Goal: Task Accomplishment & Management: Manage account settings

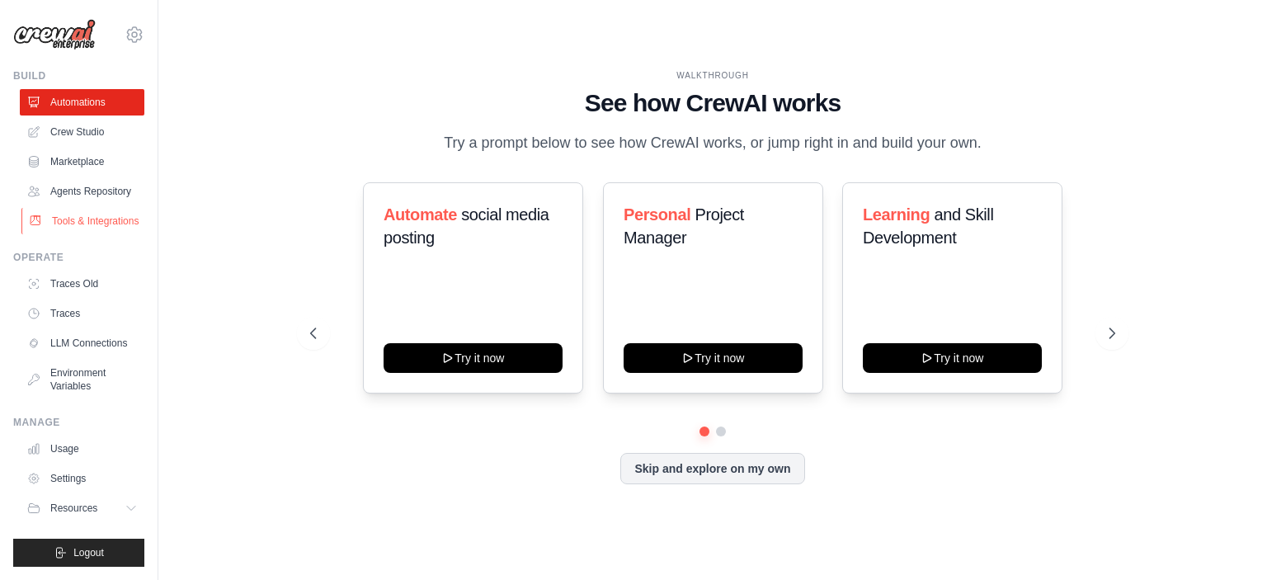
click at [92, 218] on link "Tools & Integrations" at bounding box center [83, 221] width 125 height 26
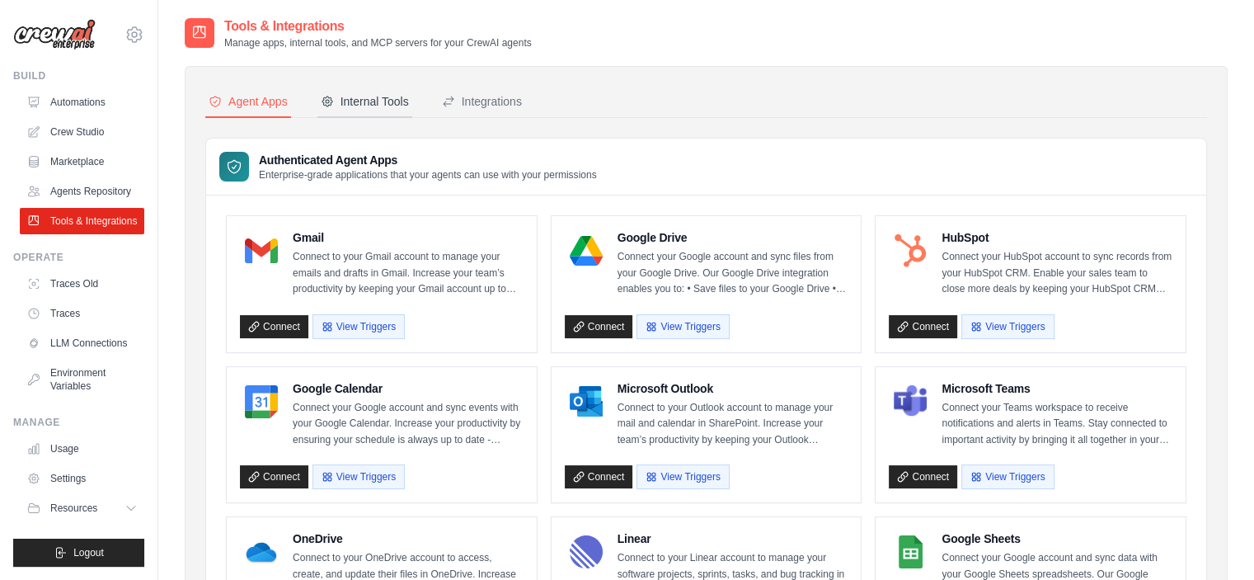
click at [366, 103] on div "Internal Tools" at bounding box center [365, 101] width 88 height 16
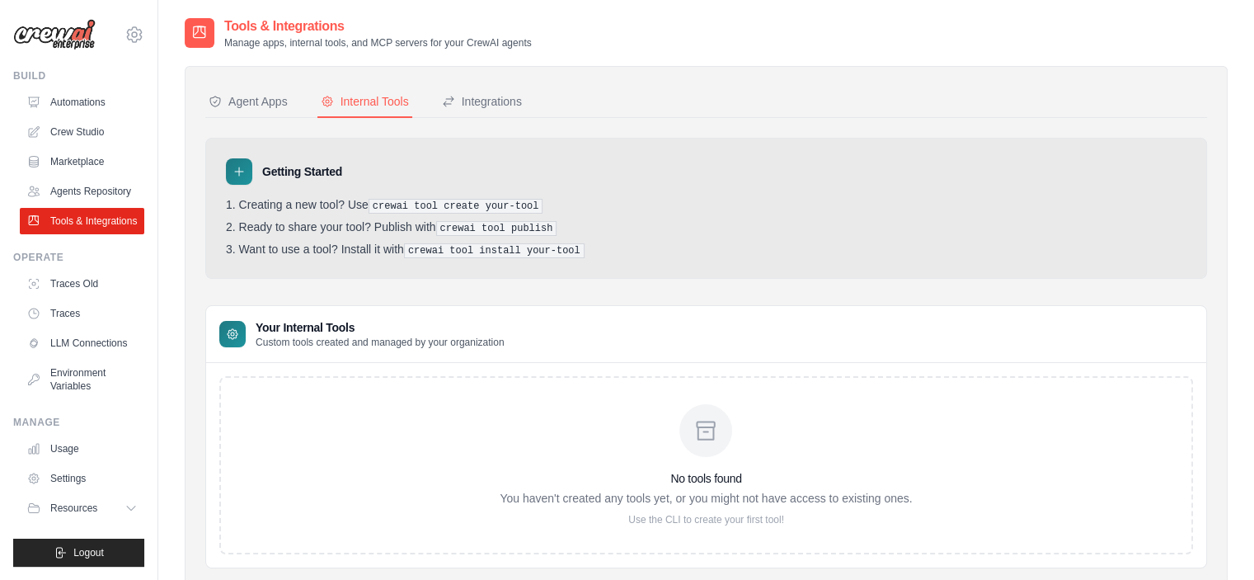
click at [510, 118] on div "Agent Apps Internal Tools Integrations Authenticated Agent Apps Enterprise-grad…" at bounding box center [706, 328] width 1002 height 482
click at [511, 110] on button "Integrations" at bounding box center [482, 102] width 87 height 31
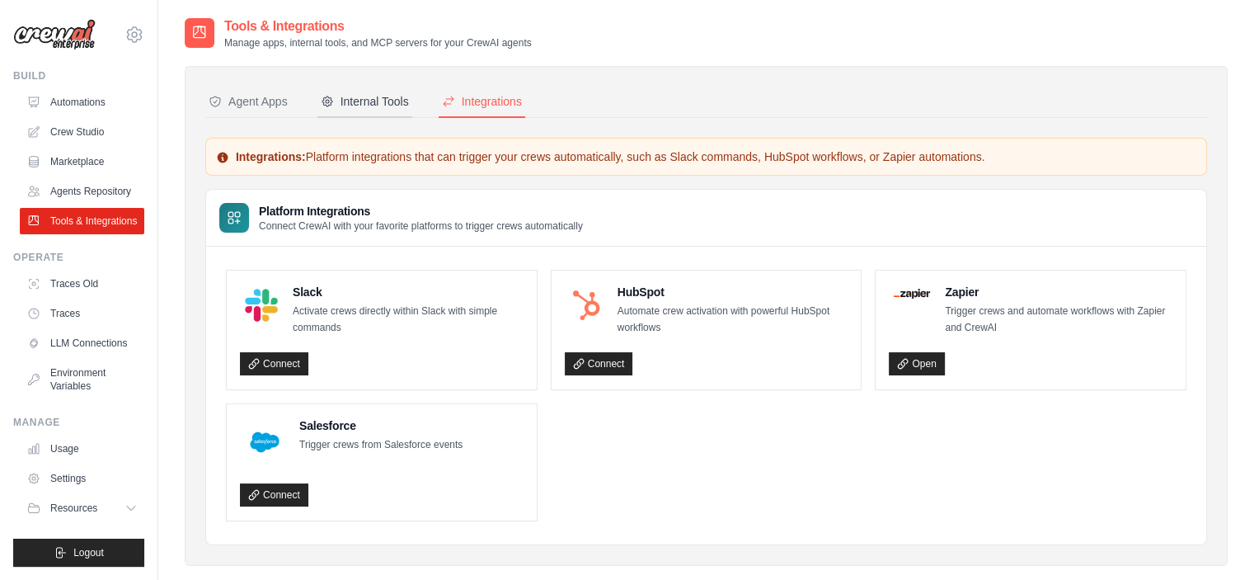
click at [374, 107] on div "Internal Tools" at bounding box center [365, 101] width 88 height 16
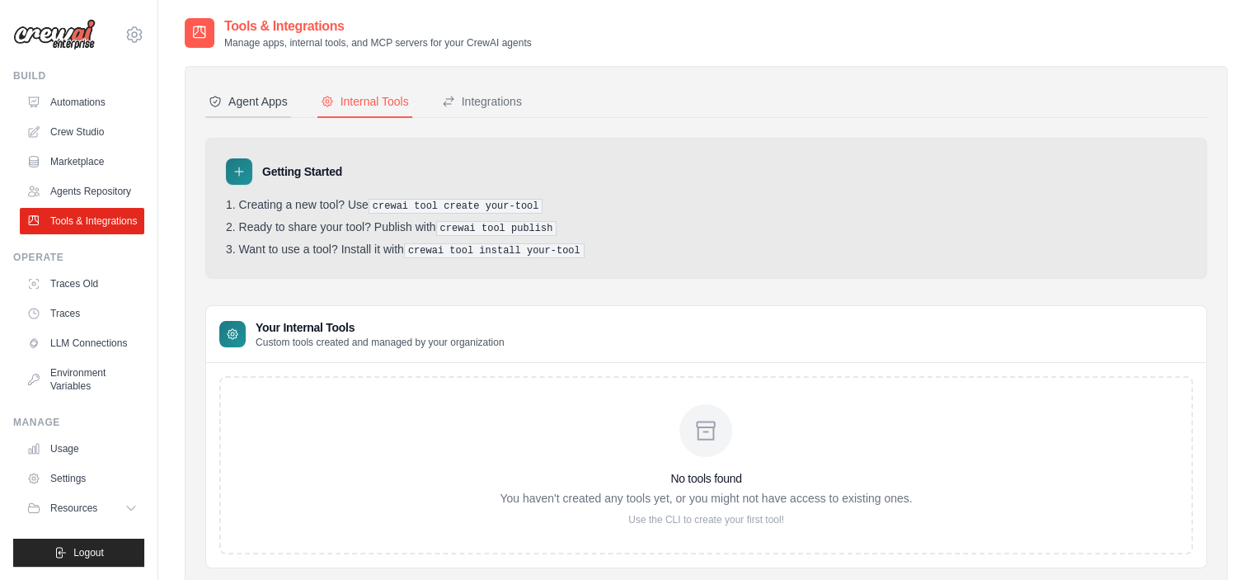
click at [277, 106] on div "Agent Apps" at bounding box center [248, 101] width 79 height 16
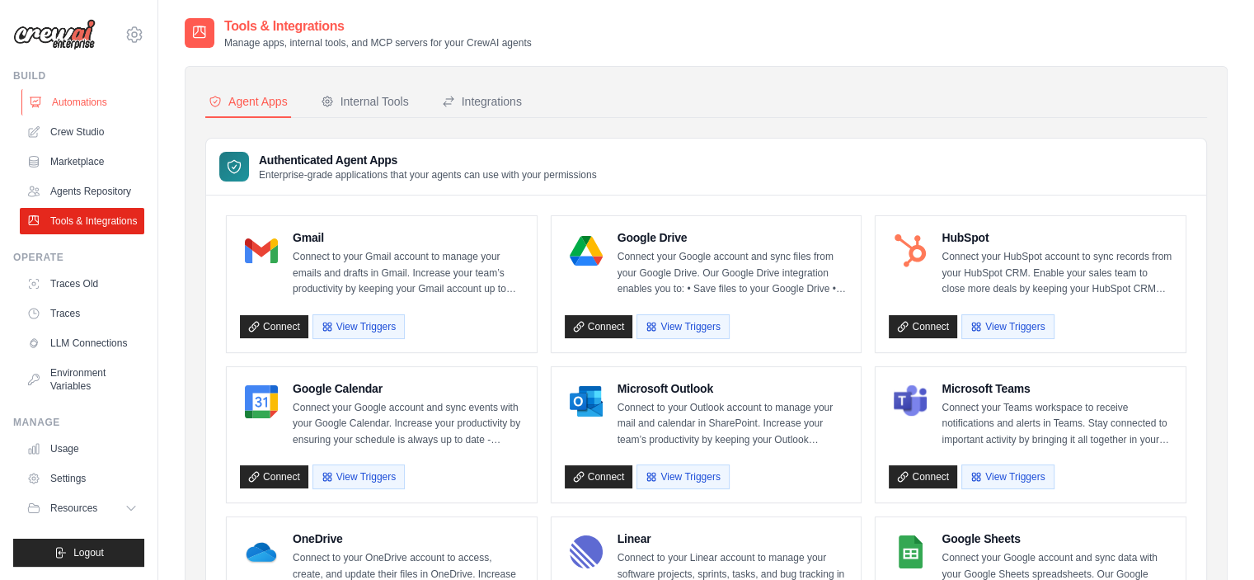
click at [92, 93] on link "Automations" at bounding box center [83, 102] width 125 height 26
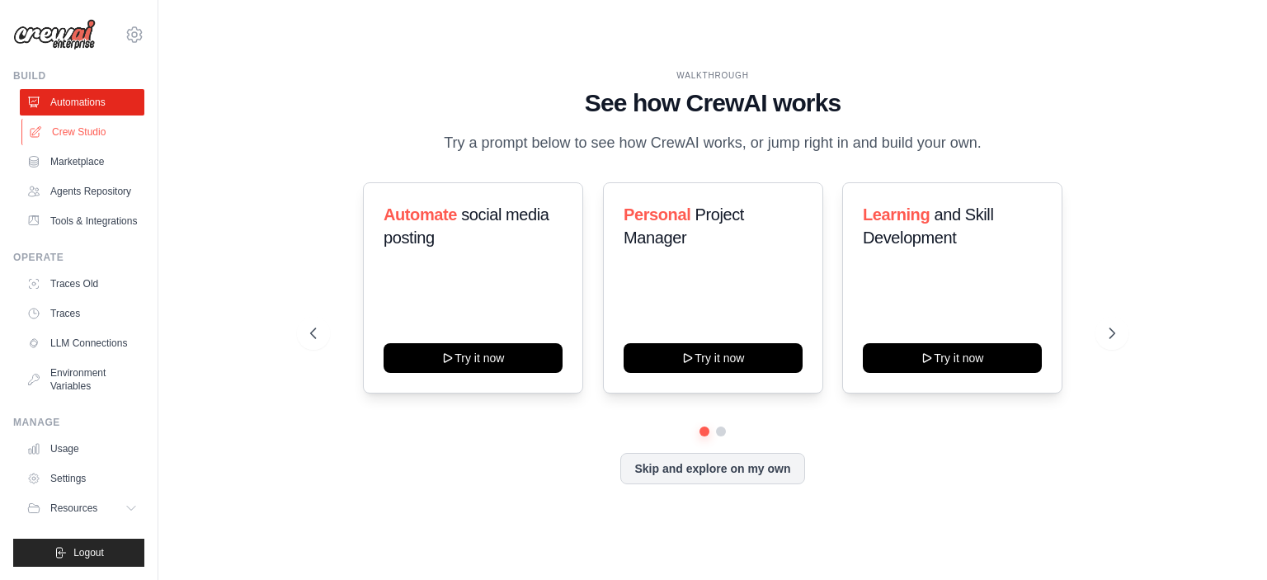
click at [68, 130] on link "Crew Studio" at bounding box center [83, 132] width 125 height 26
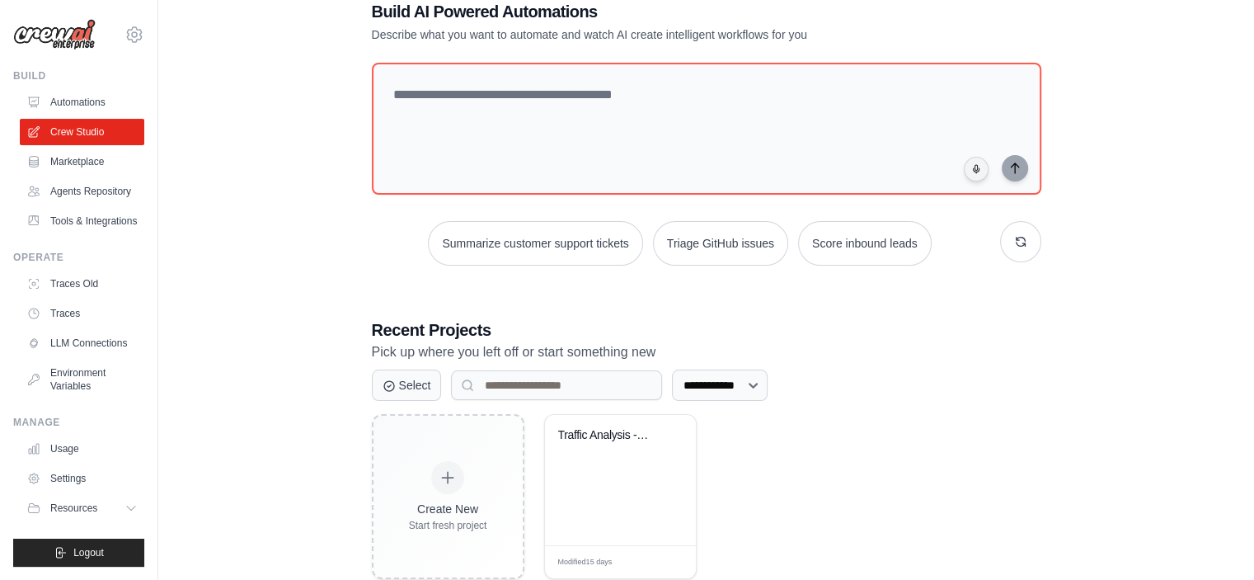
scroll to position [83, 0]
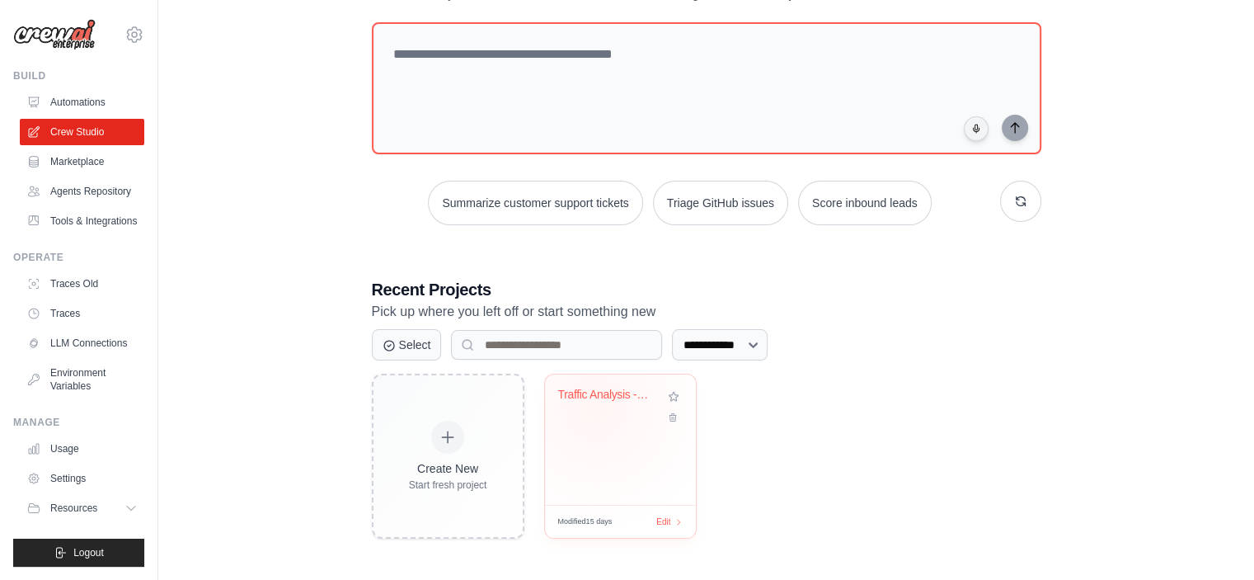
click at [595, 407] on div "Traffic Analysis - Intersection A M..." at bounding box center [620, 407] width 125 height 38
click at [90, 154] on link "Marketplace" at bounding box center [83, 161] width 125 height 26
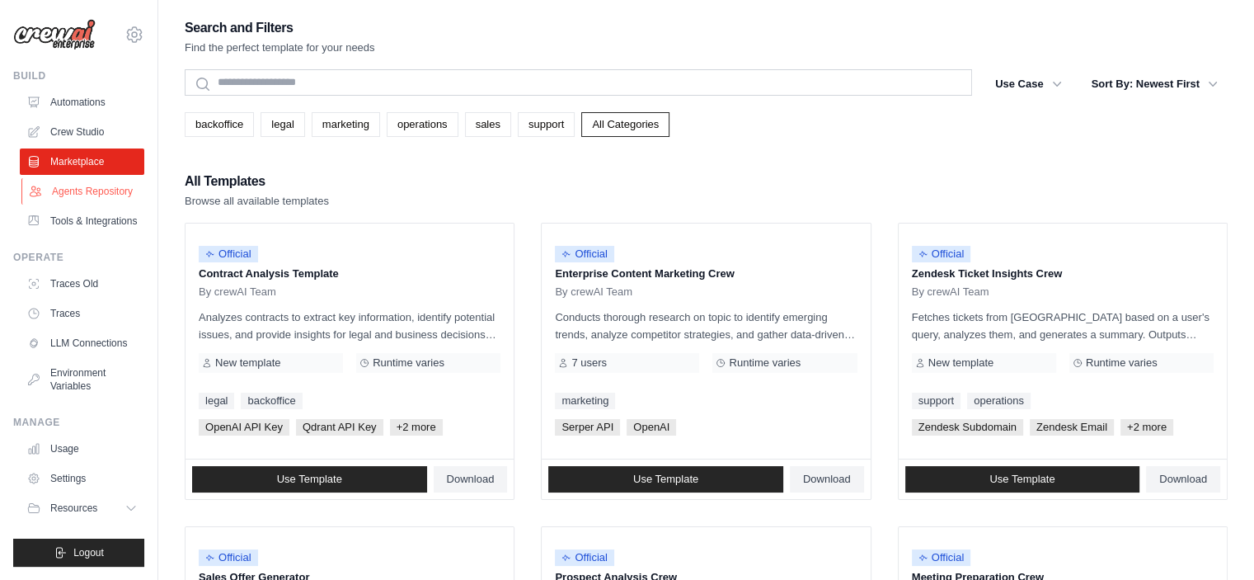
click at [67, 190] on link "Agents Repository" at bounding box center [83, 191] width 125 height 26
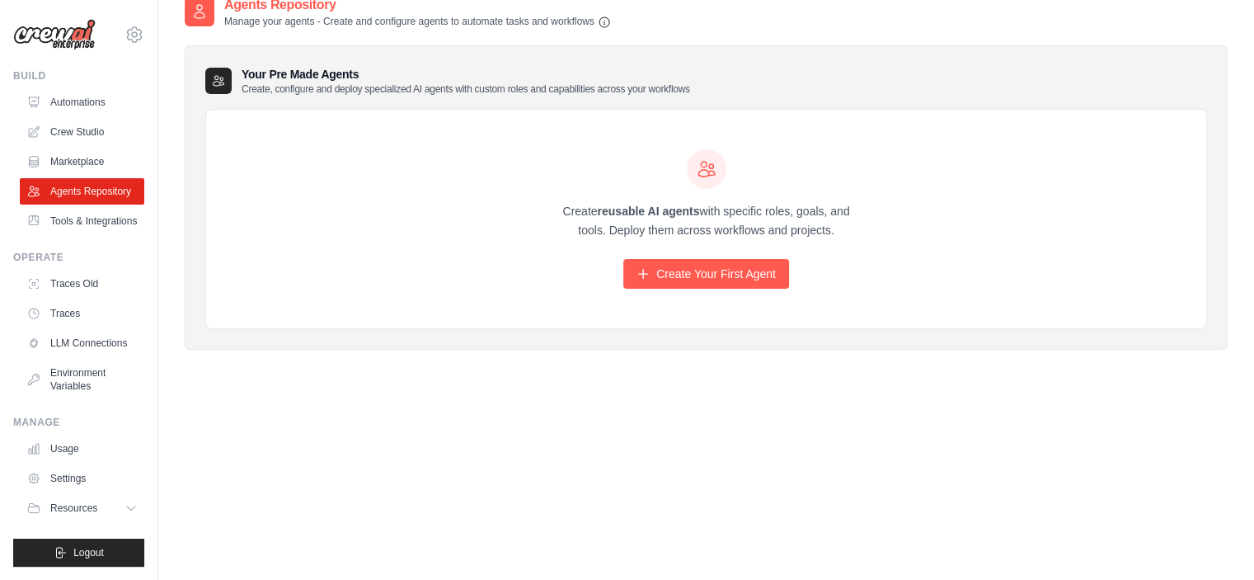
scroll to position [33, 0]
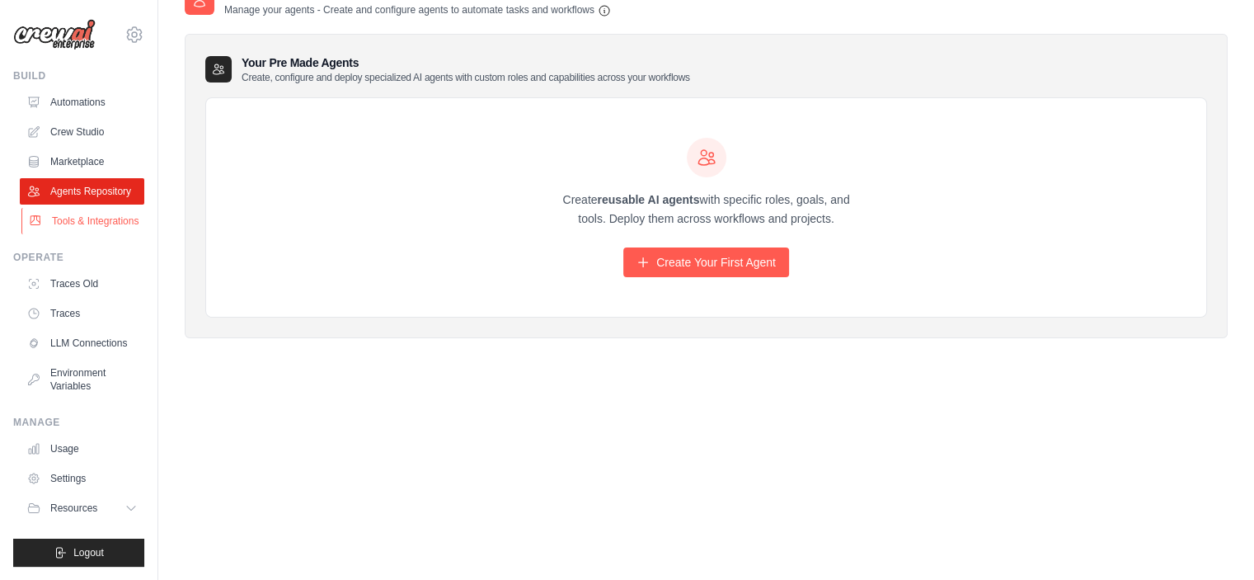
click at [96, 222] on link "Tools & Integrations" at bounding box center [83, 221] width 125 height 26
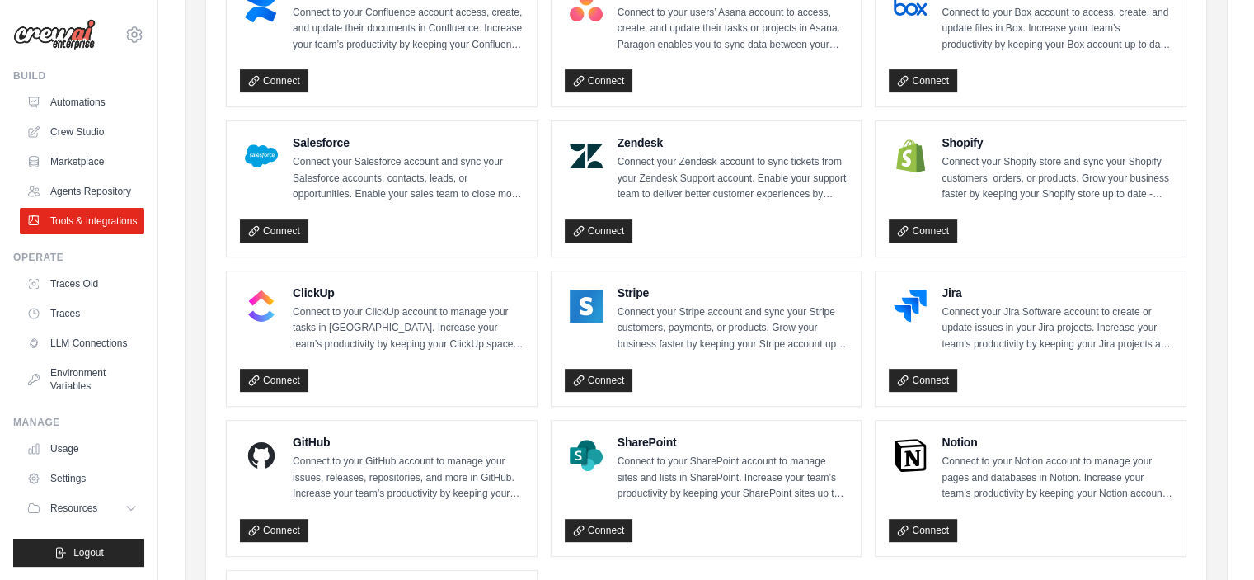
scroll to position [900, 0]
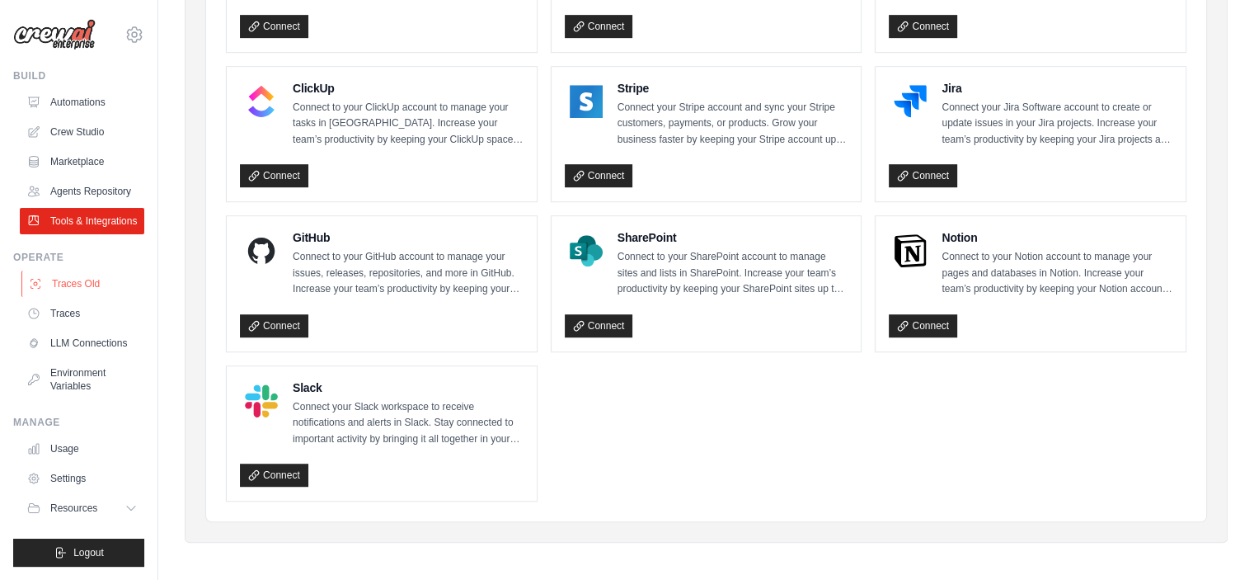
click at [81, 283] on link "Traces Old" at bounding box center [83, 283] width 125 height 26
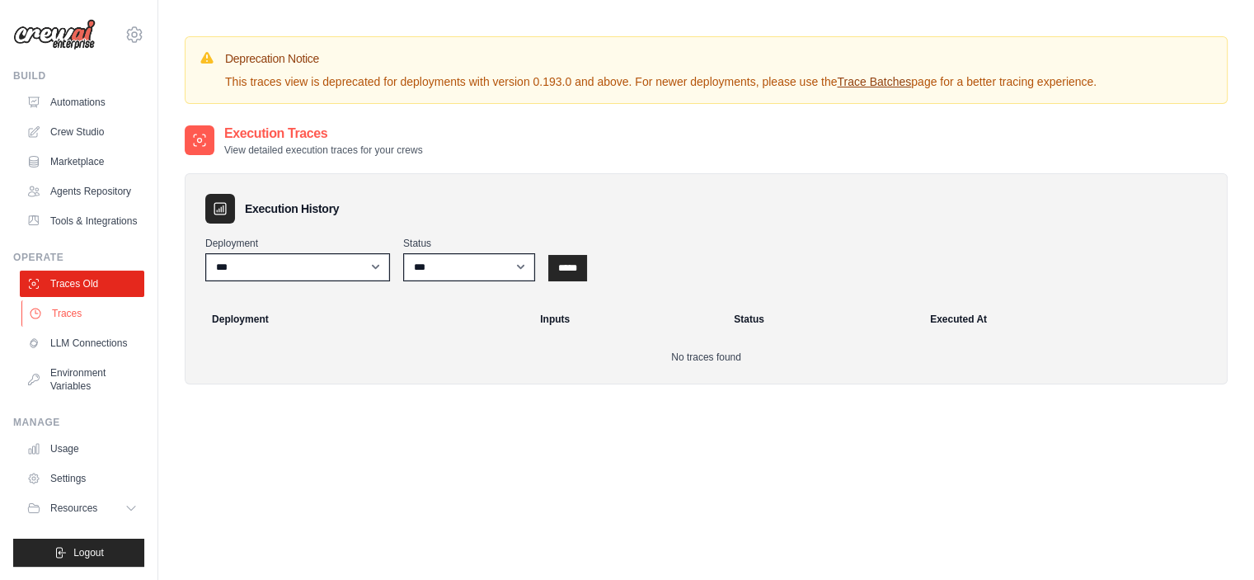
click at [54, 319] on link "Traces" at bounding box center [83, 313] width 125 height 26
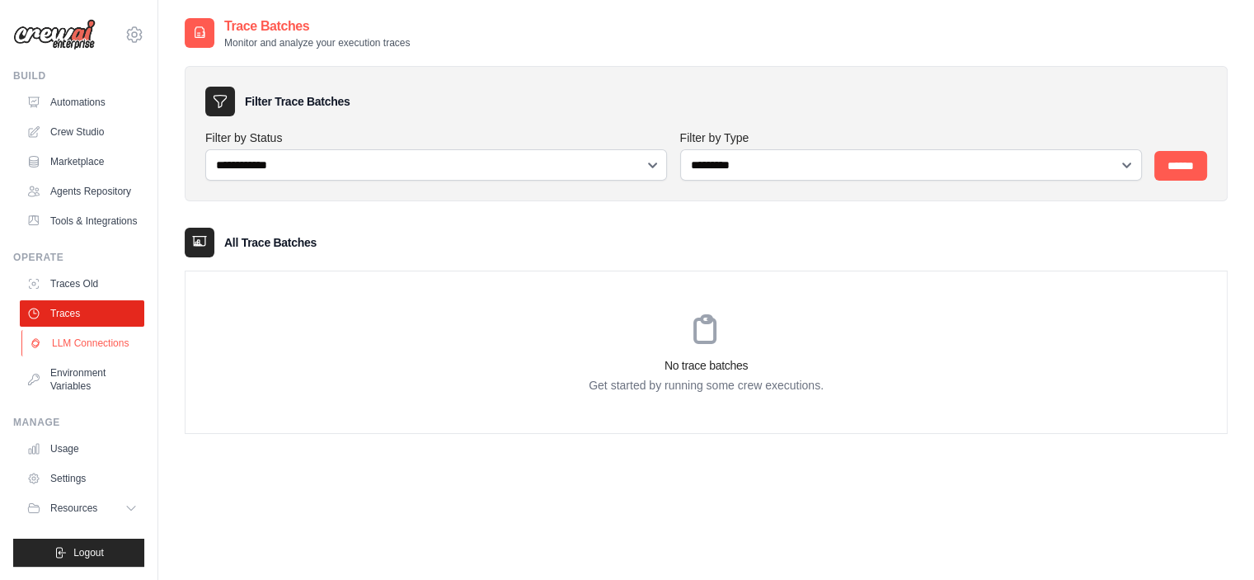
click at [56, 349] on link "LLM Connections" at bounding box center [83, 343] width 125 height 26
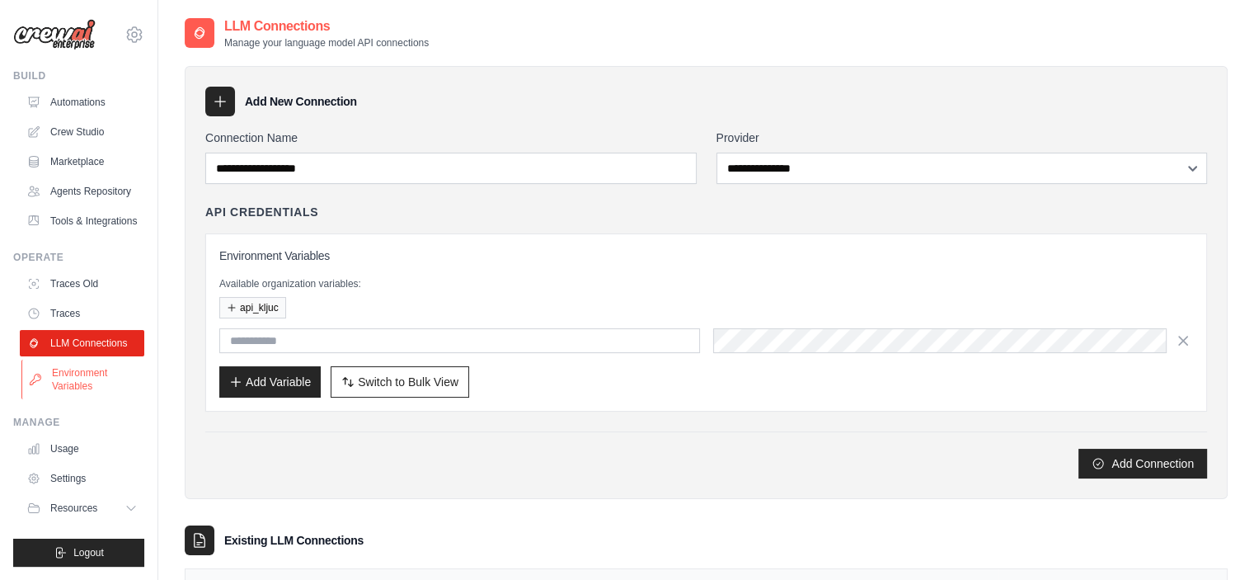
click at [82, 392] on link "Environment Variables" at bounding box center [83, 380] width 125 height 40
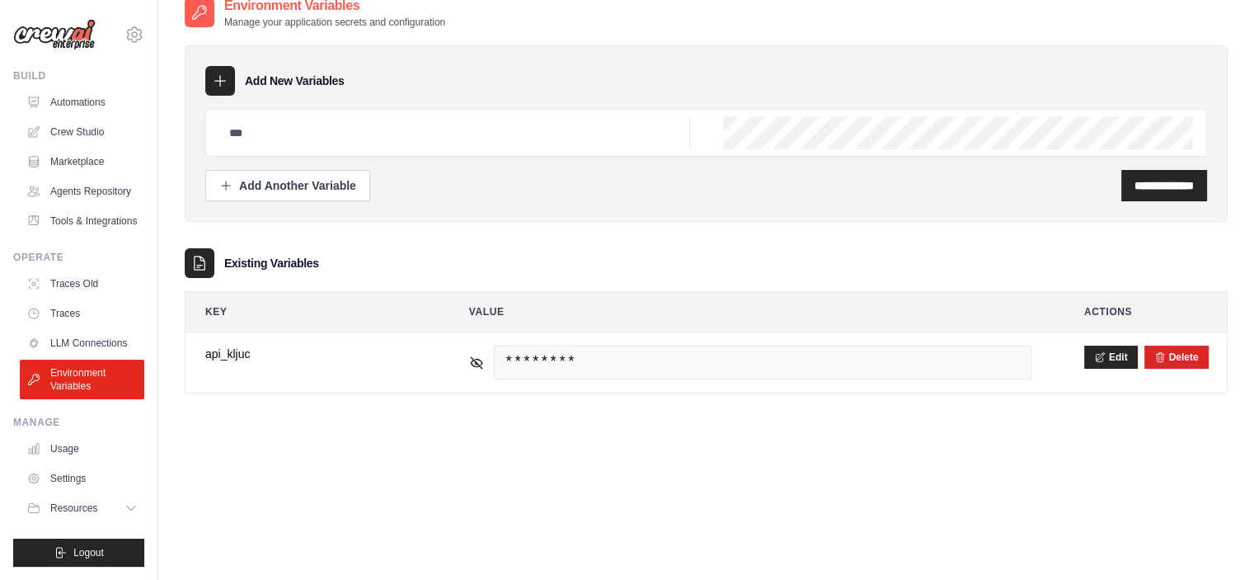
scroll to position [33, 0]
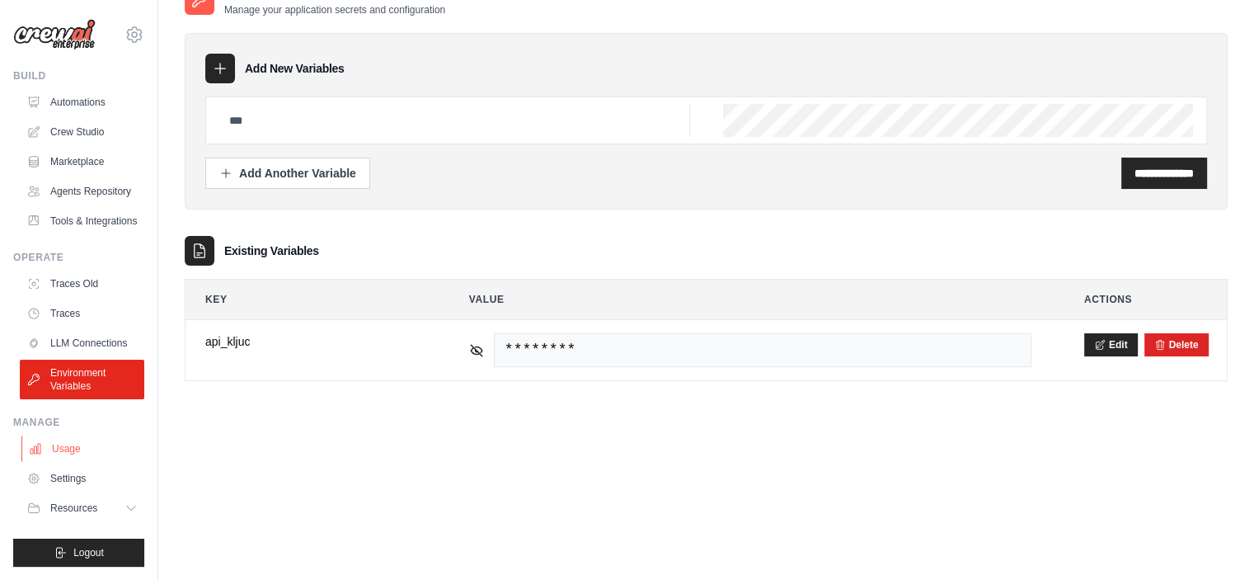
click at [72, 446] on link "Usage" at bounding box center [83, 448] width 125 height 26
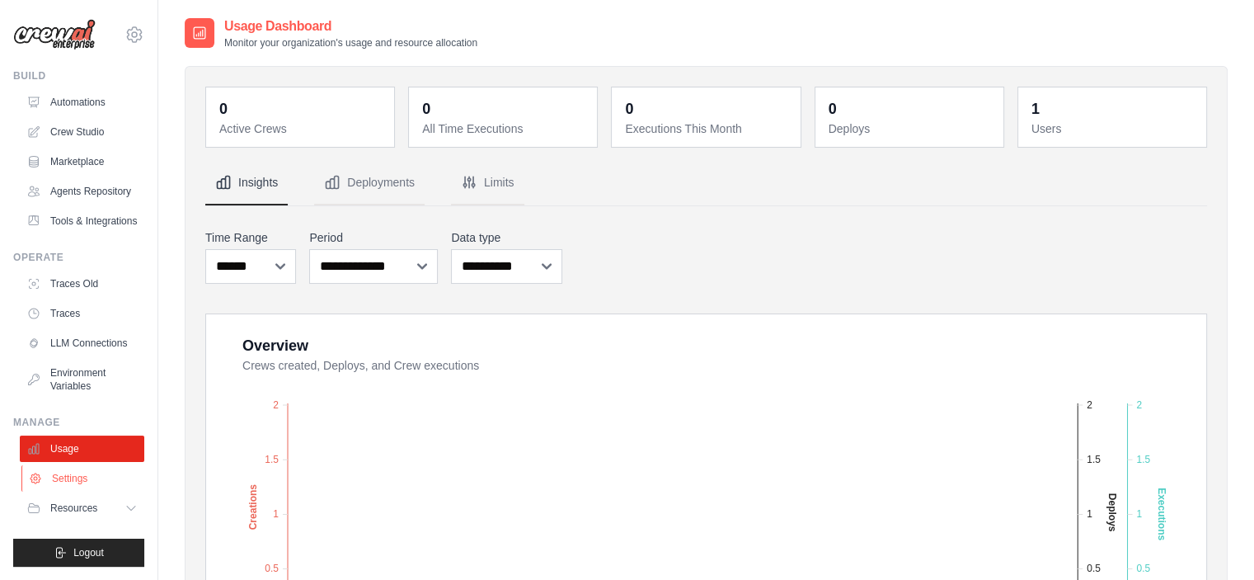
click at [65, 468] on link "Settings" at bounding box center [83, 478] width 125 height 26
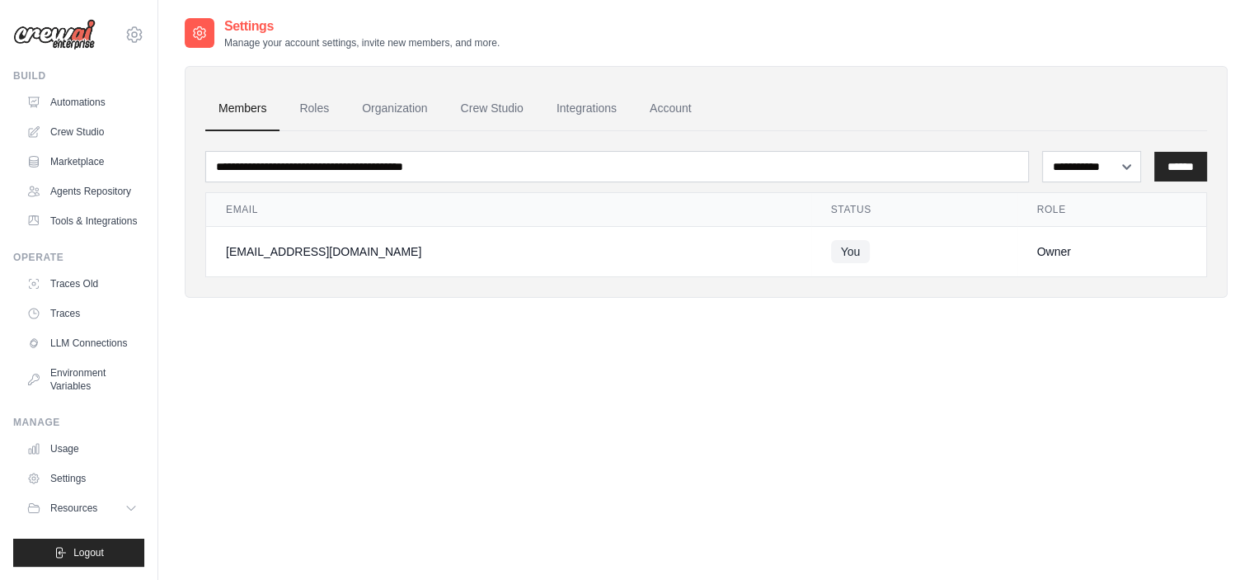
click at [76, 504] on span "Resources" at bounding box center [73, 507] width 47 height 13
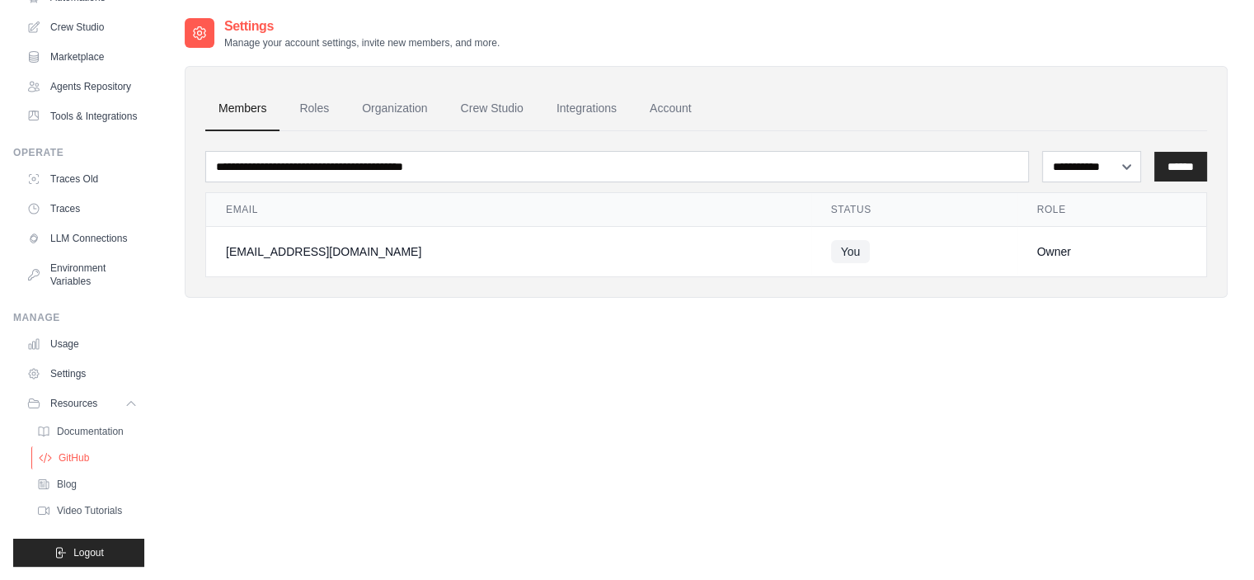
click at [70, 468] on link "GitHub" at bounding box center [88, 457] width 115 height 23
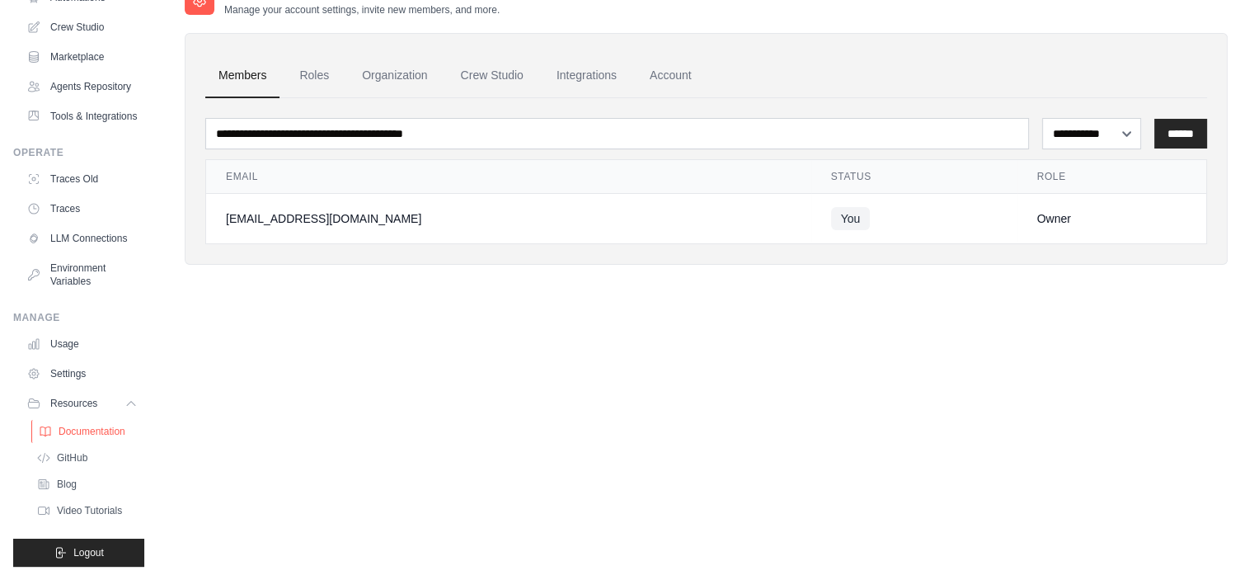
scroll to position [0, 0]
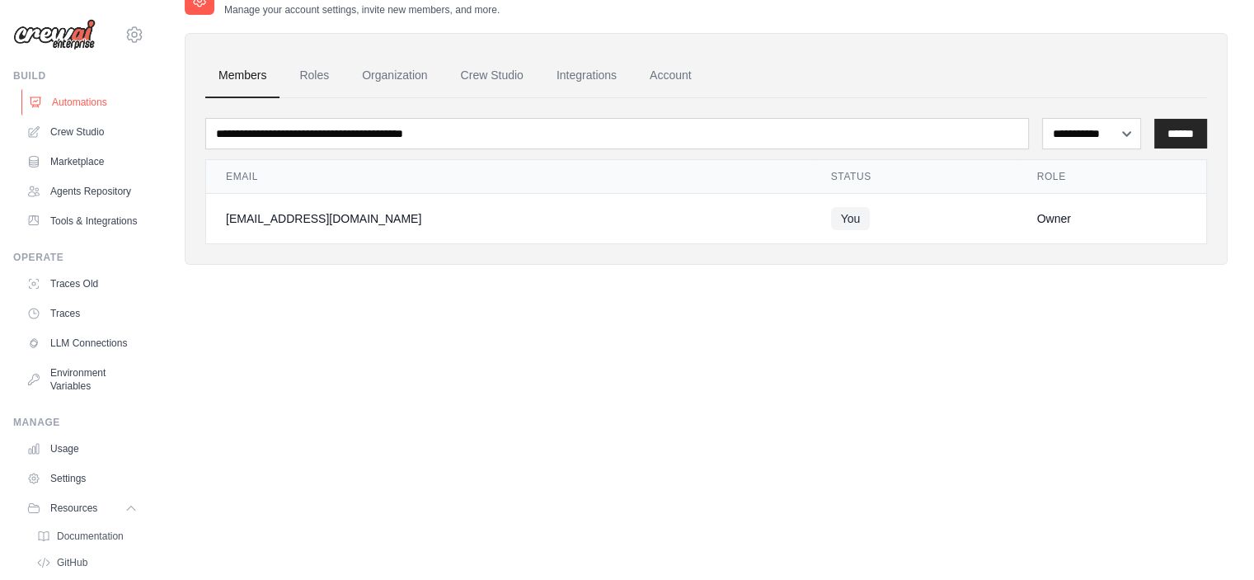
click at [92, 106] on link "Automations" at bounding box center [83, 102] width 125 height 26
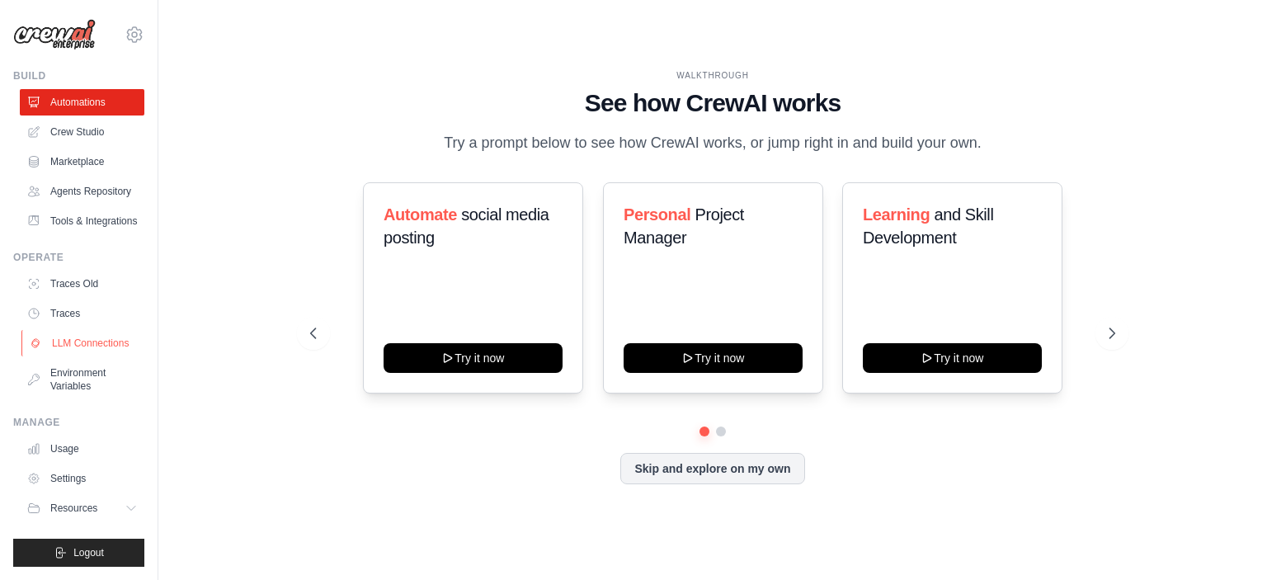
click at [106, 335] on link "LLM Connections" at bounding box center [83, 343] width 125 height 26
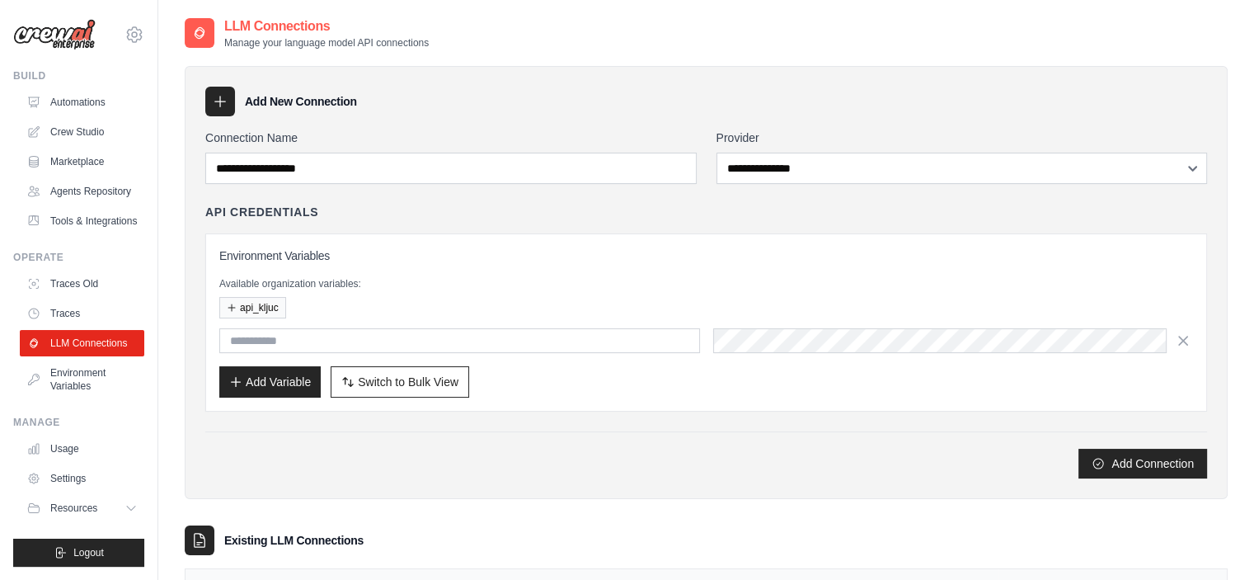
click at [444, 78] on div "**********" at bounding box center [706, 282] width 1043 height 433
click at [280, 306] on button "api_kljuc" at bounding box center [252, 306] width 67 height 21
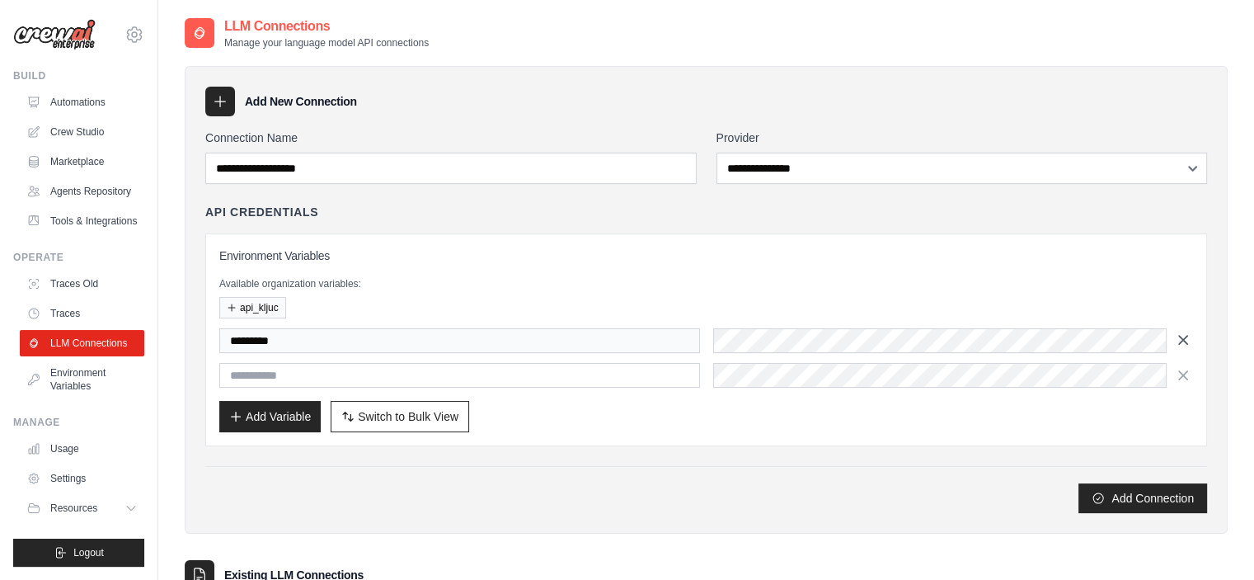
click at [1178, 335] on icon "button" at bounding box center [1183, 339] width 16 height 16
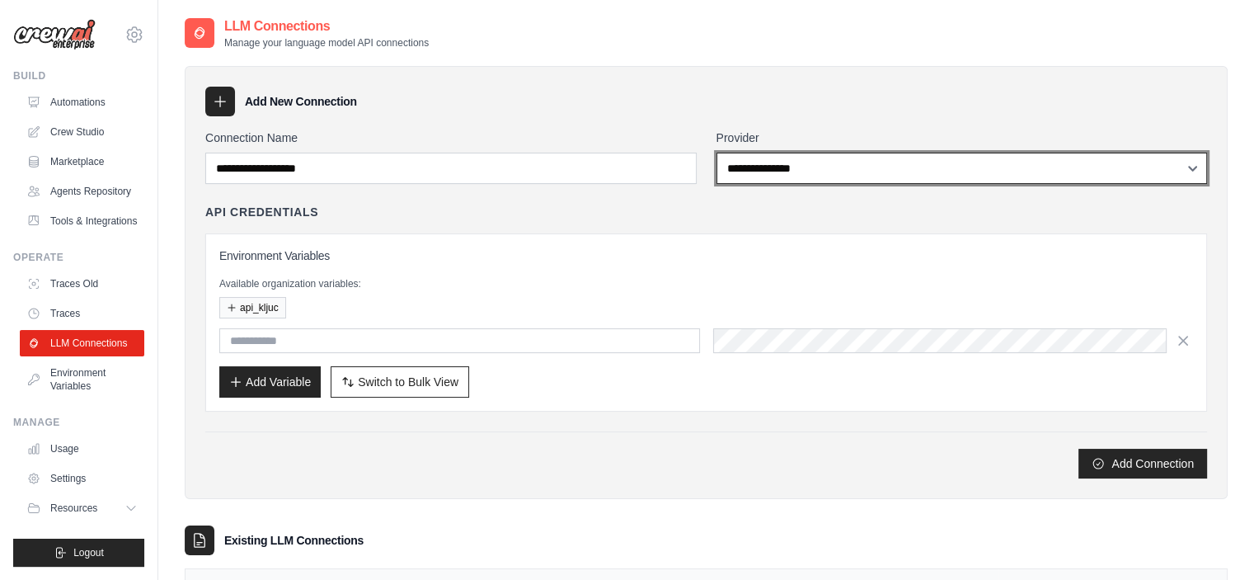
click at [1143, 177] on select "**********" at bounding box center [962, 168] width 491 height 31
click at [893, 162] on select "**********" at bounding box center [962, 168] width 491 height 31
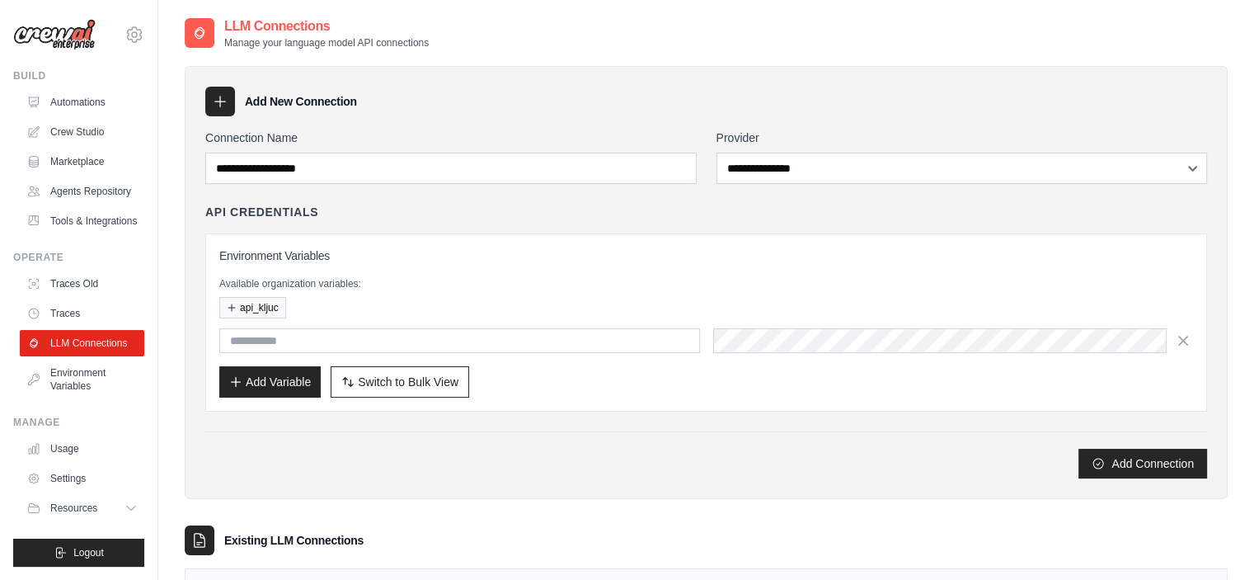
click at [627, 274] on div "Environment Variables Available organization variables: api_kljuc Add Variable …" at bounding box center [706, 322] width 974 height 150
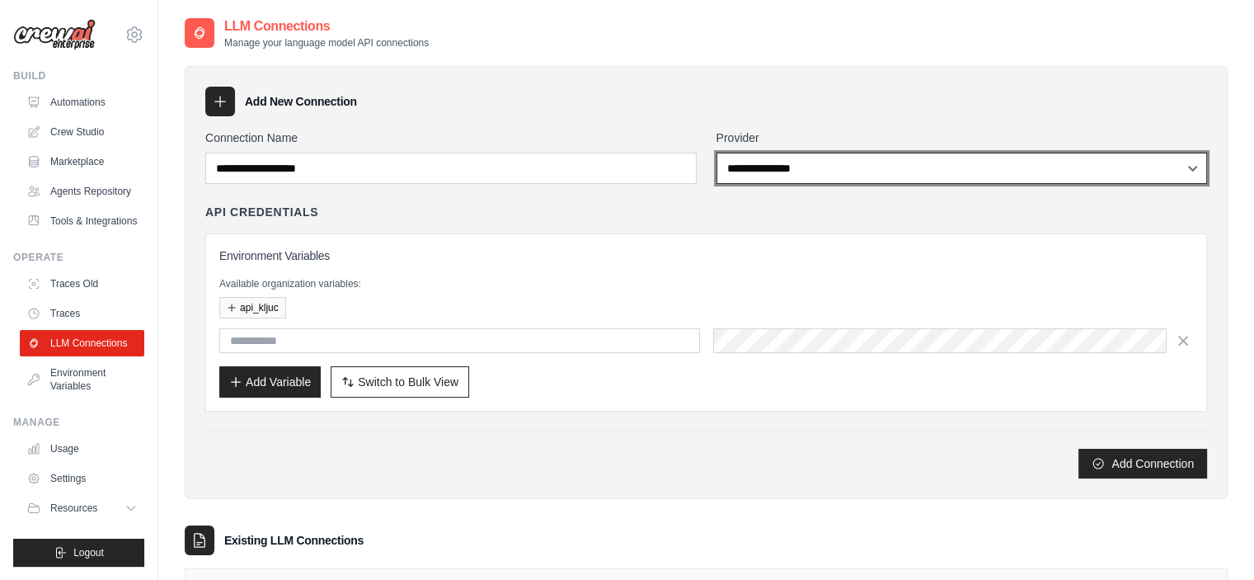
click at [992, 161] on select "**********" at bounding box center [962, 168] width 491 height 31
click at [957, 161] on select "**********" at bounding box center [962, 168] width 491 height 31
click at [948, 164] on select "**********" at bounding box center [962, 168] width 491 height 31
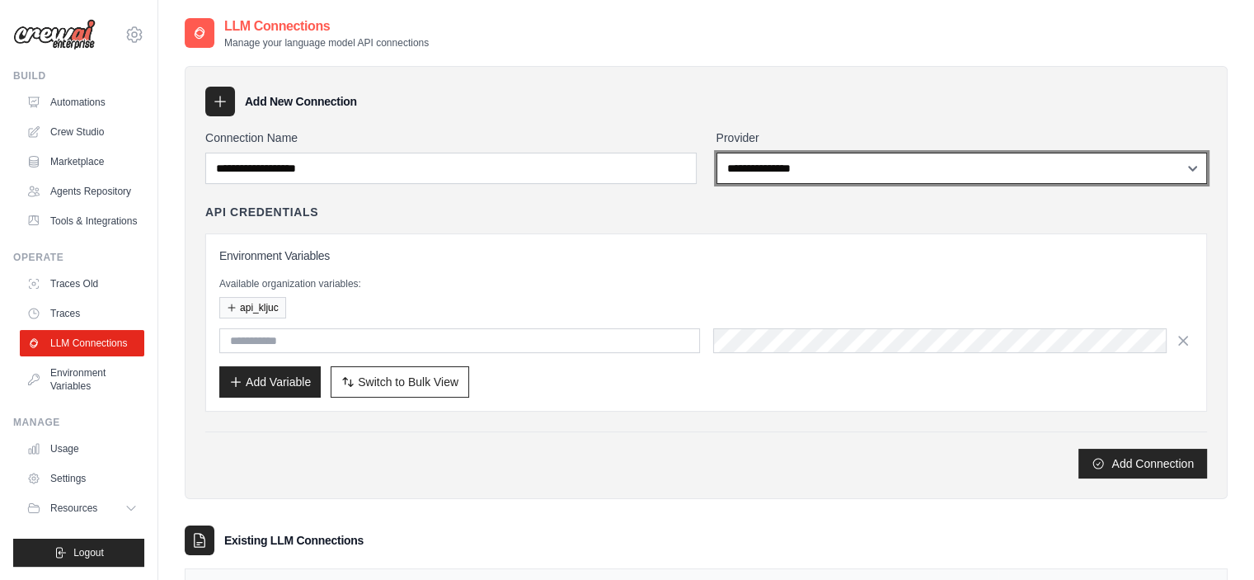
click at [940, 167] on select "**********" at bounding box center [962, 168] width 491 height 31
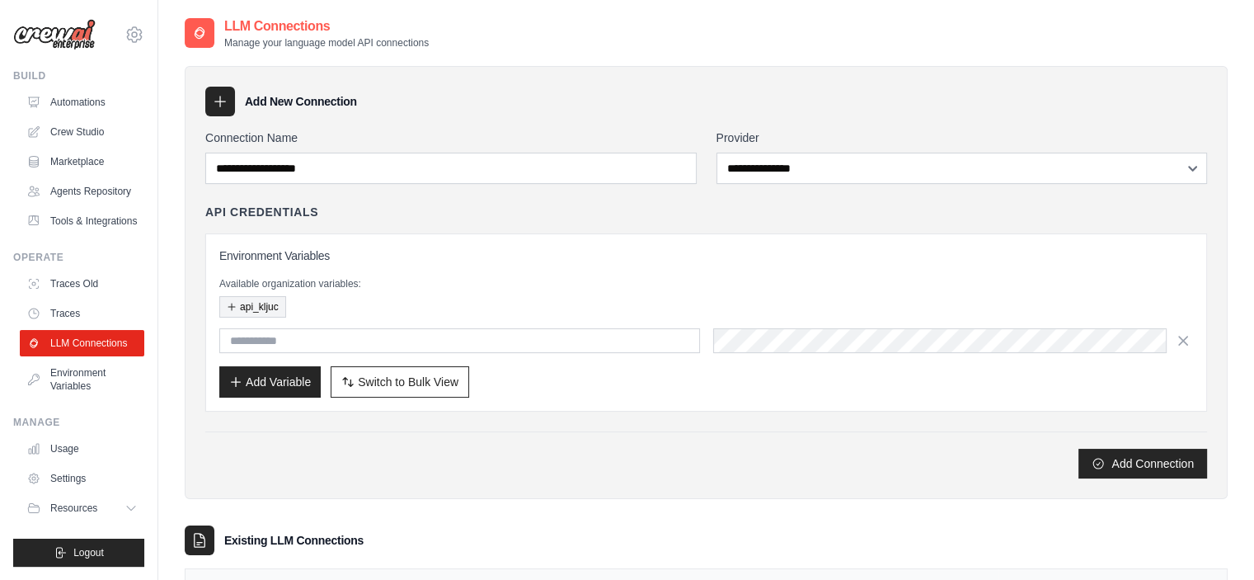
click at [270, 306] on button "api_kljuc" at bounding box center [252, 306] width 67 height 21
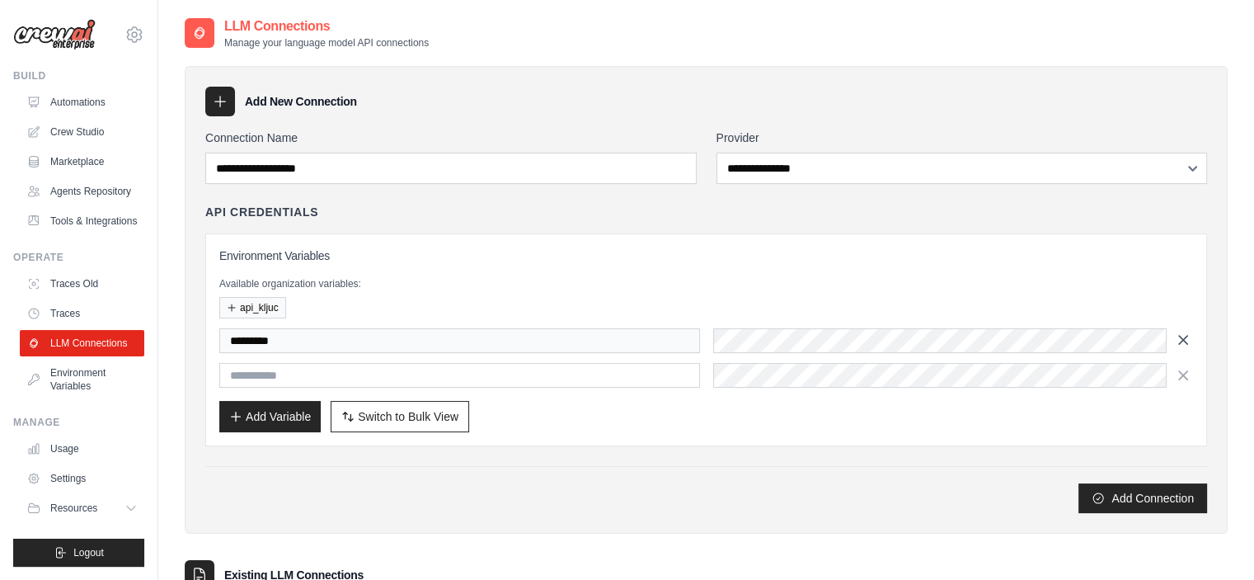
click at [1187, 331] on icon "button" at bounding box center [1183, 339] width 16 height 16
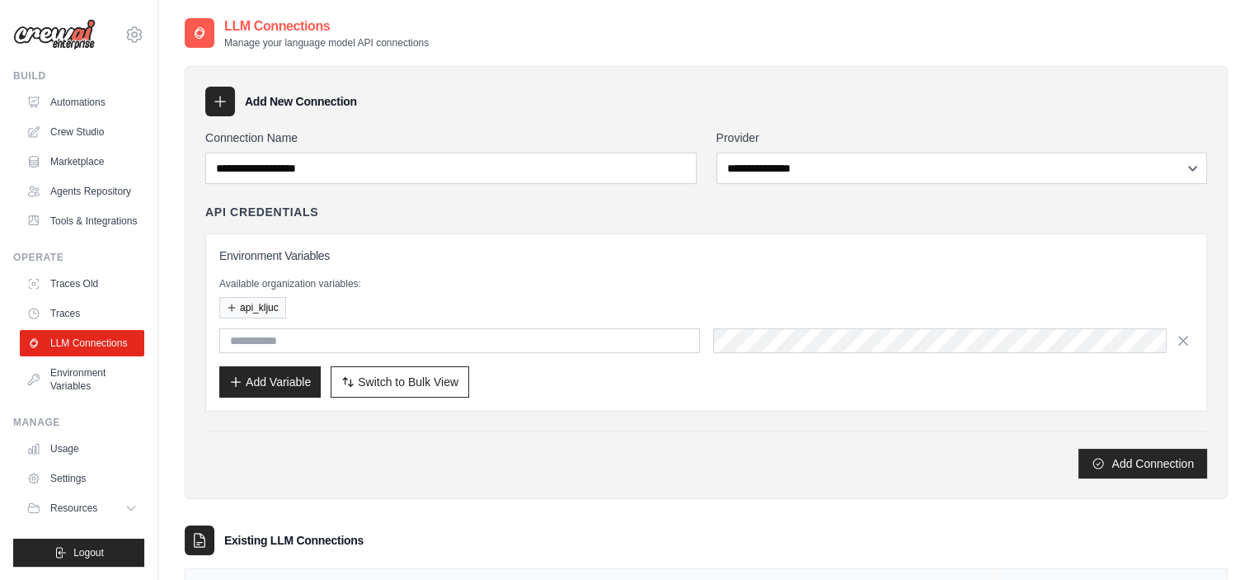
click at [214, 105] on icon at bounding box center [220, 101] width 16 height 16
click at [219, 105] on icon at bounding box center [220, 101] width 11 height 11
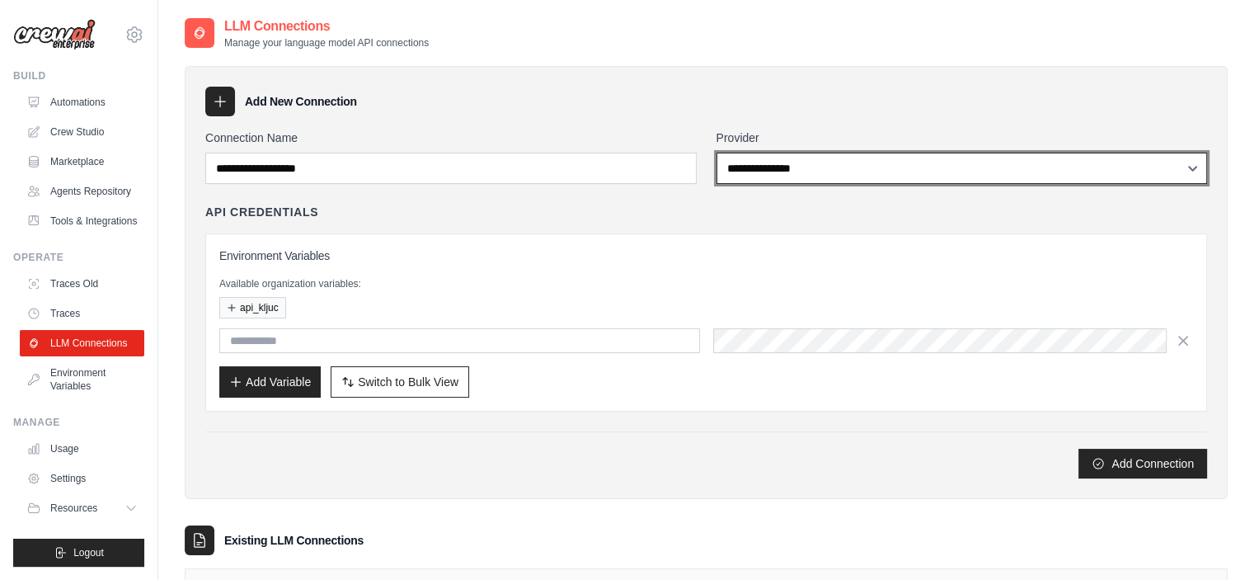
click at [886, 164] on select "**********" at bounding box center [962, 168] width 491 height 31
select select "******"
click at [717, 153] on select "**********" at bounding box center [962, 168] width 491 height 31
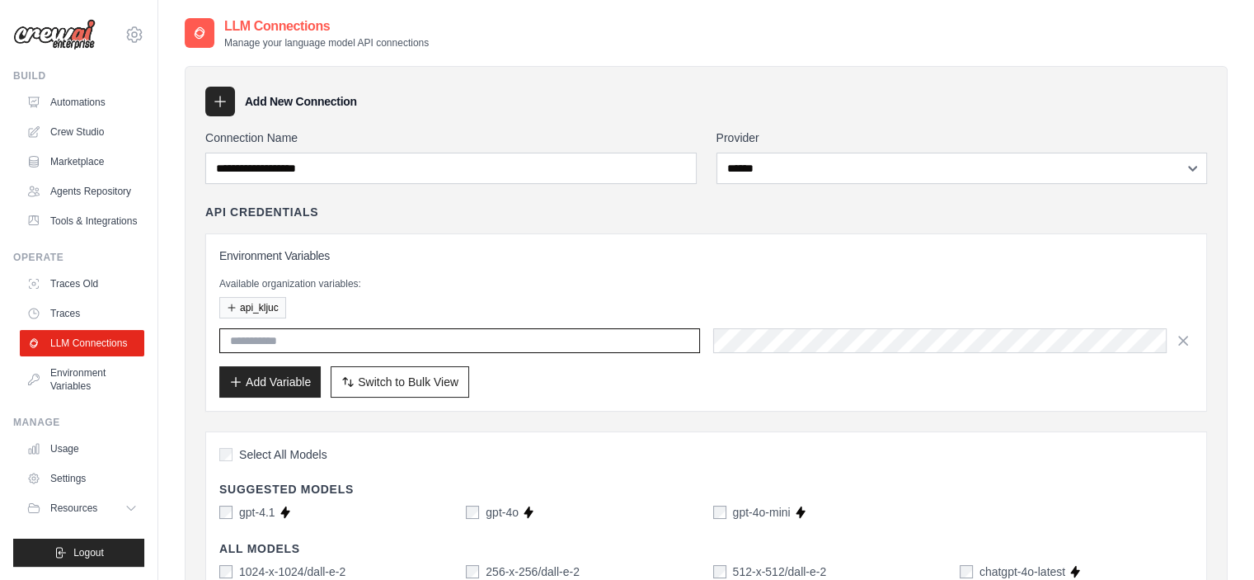
click at [299, 331] on input "text" at bounding box center [459, 340] width 481 height 25
type input "********"
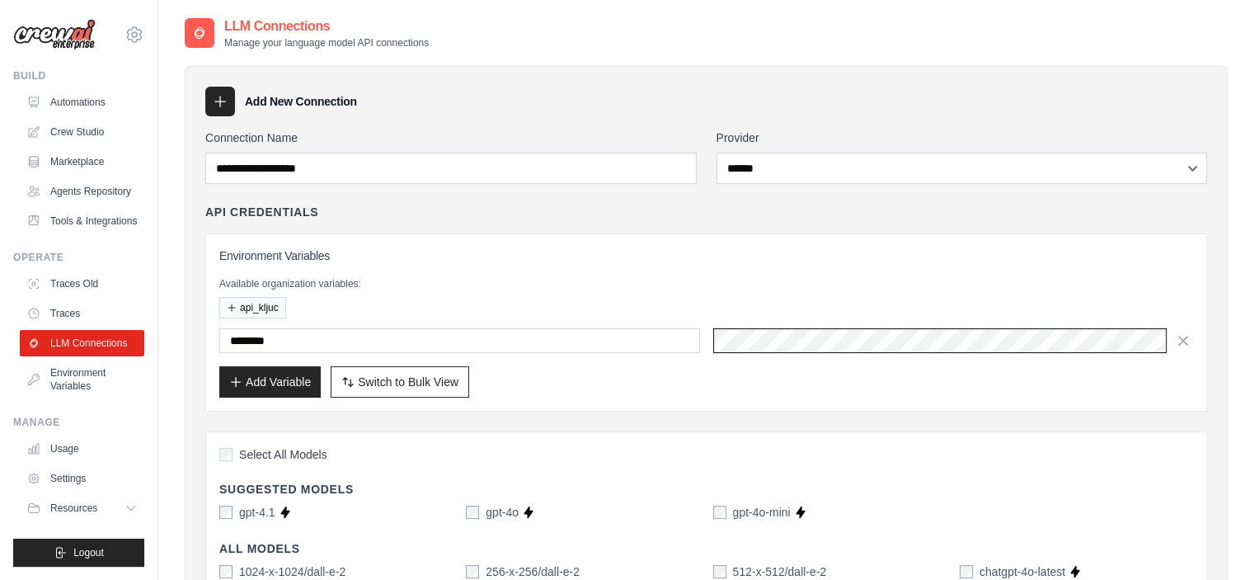
scroll to position [0, 607]
click at [274, 378] on button "Add Variable" at bounding box center [269, 380] width 101 height 31
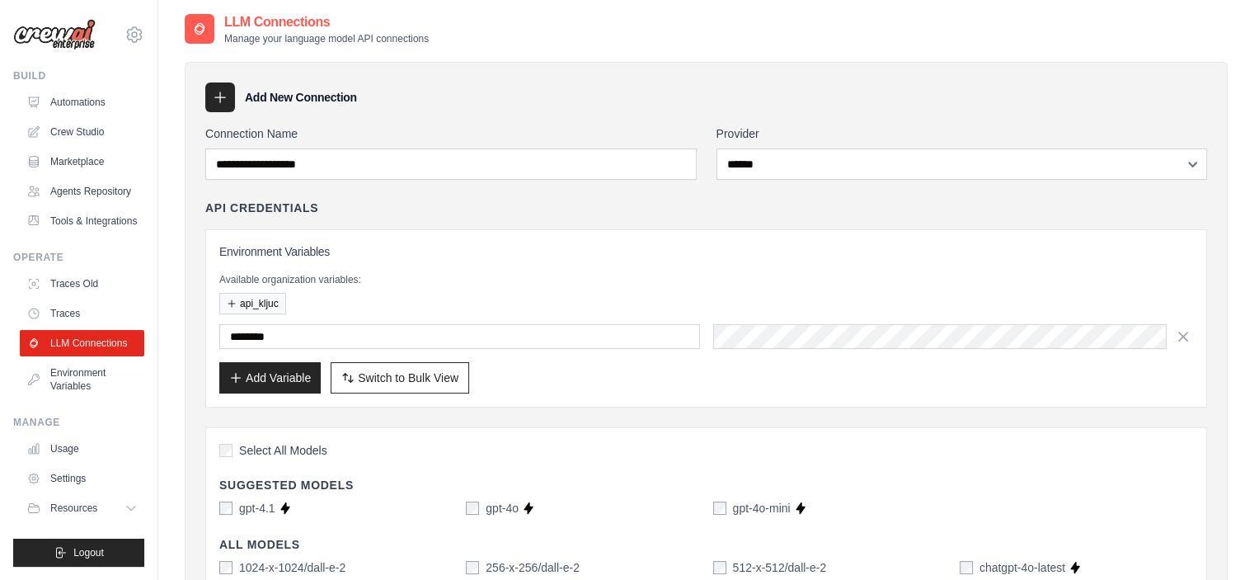
scroll to position [0, 0]
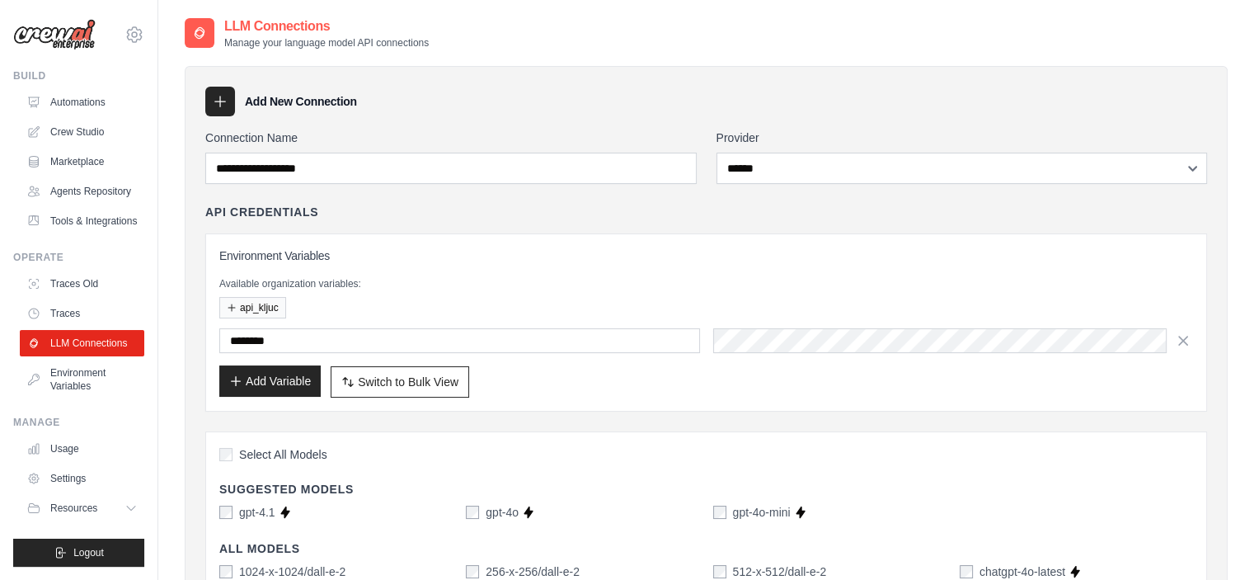
click at [229, 381] on icon "button" at bounding box center [235, 380] width 13 height 13
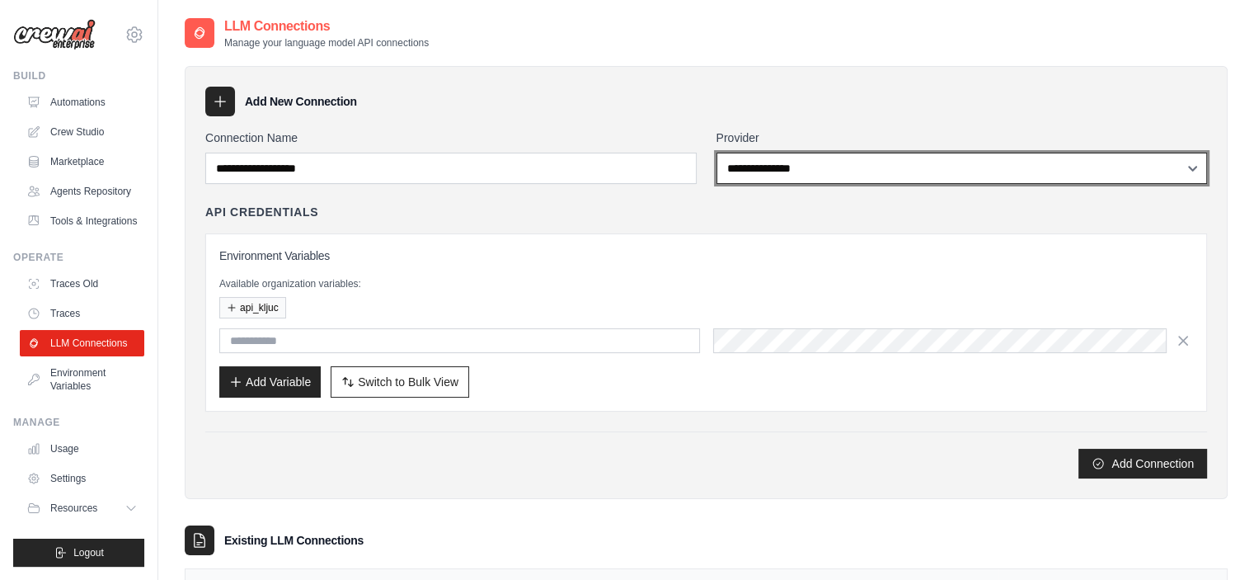
click at [838, 175] on select "**********" at bounding box center [962, 168] width 491 height 31
select select "******"
click at [717, 153] on select "**********" at bounding box center [962, 168] width 491 height 31
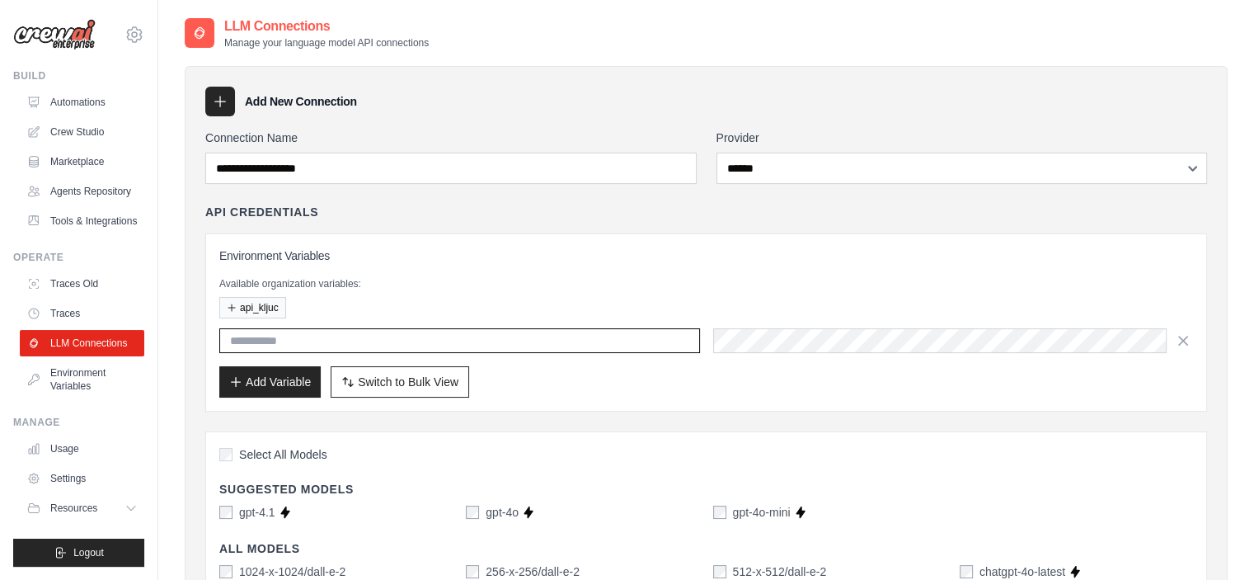
click at [265, 332] on input "text" at bounding box center [459, 340] width 481 height 25
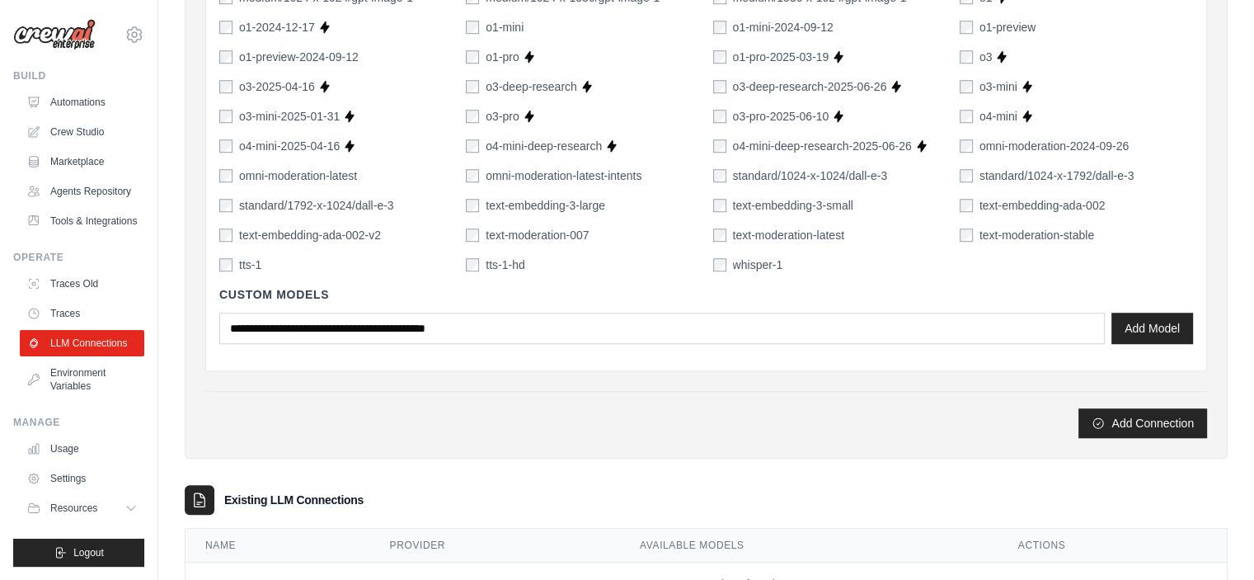
scroll to position [1237, 0]
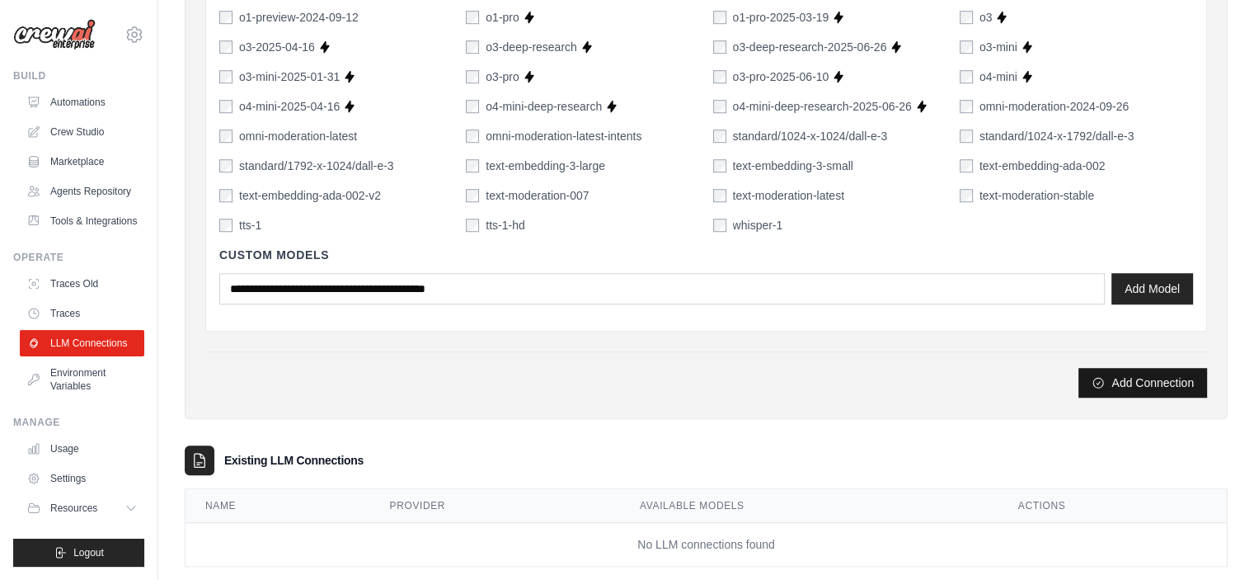
click at [1157, 377] on button "Add Connection" at bounding box center [1143, 383] width 129 height 30
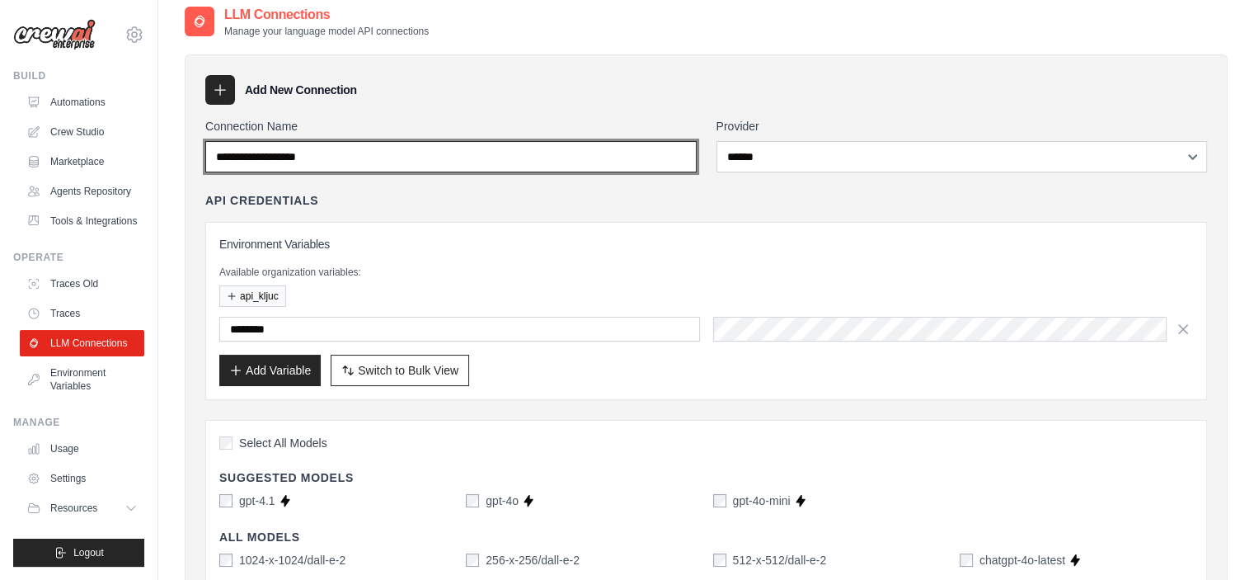
scroll to position [0, 0]
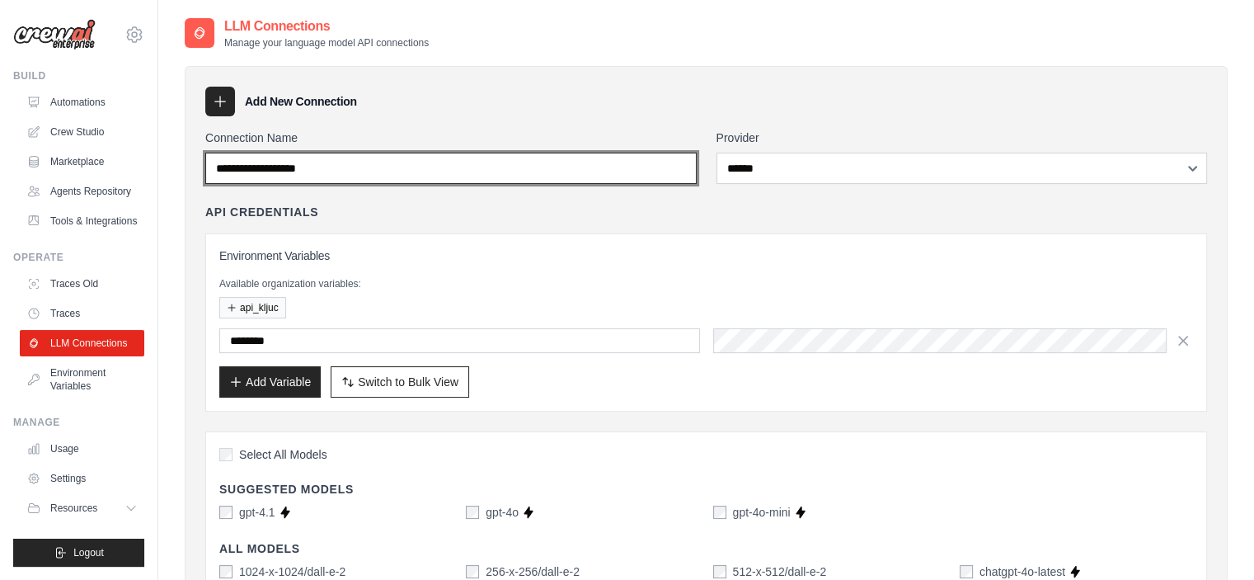
click at [392, 157] on input "Connection Name" at bounding box center [450, 168] width 491 height 31
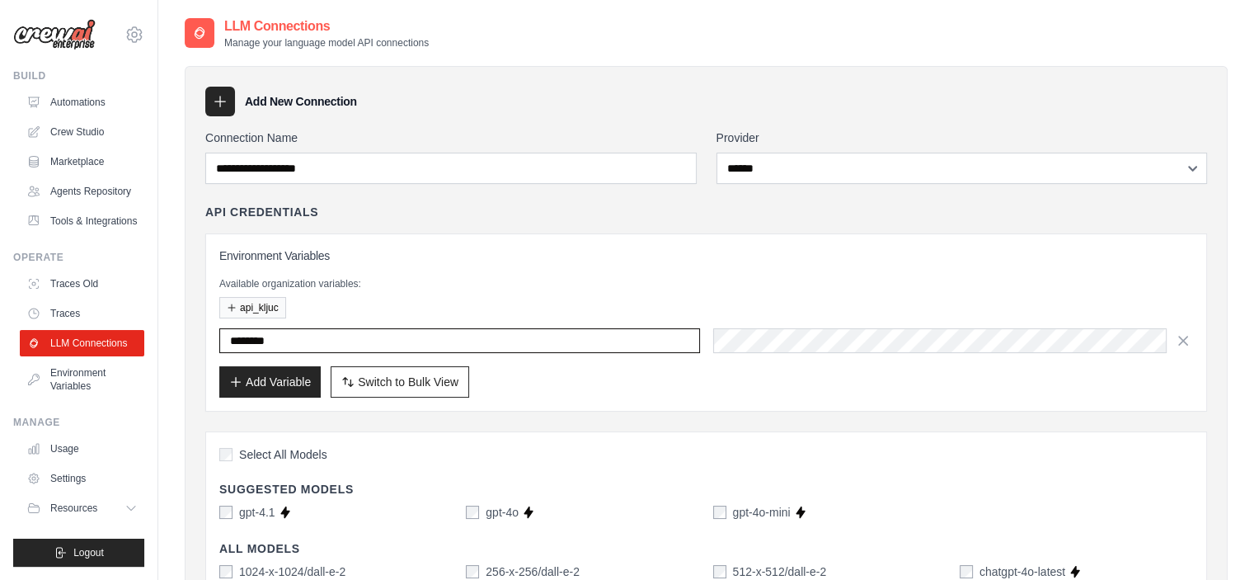
click at [319, 336] on input "********" at bounding box center [459, 340] width 481 height 25
type input "*"
type input "********"
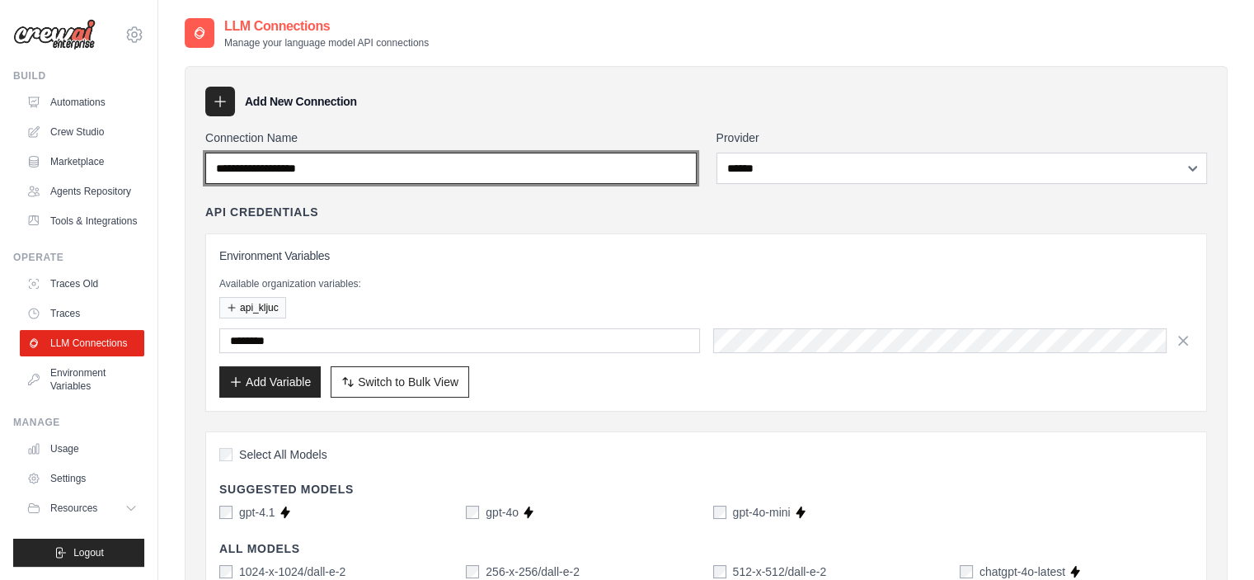
click at [383, 171] on input "Connection Name" at bounding box center [450, 168] width 491 height 31
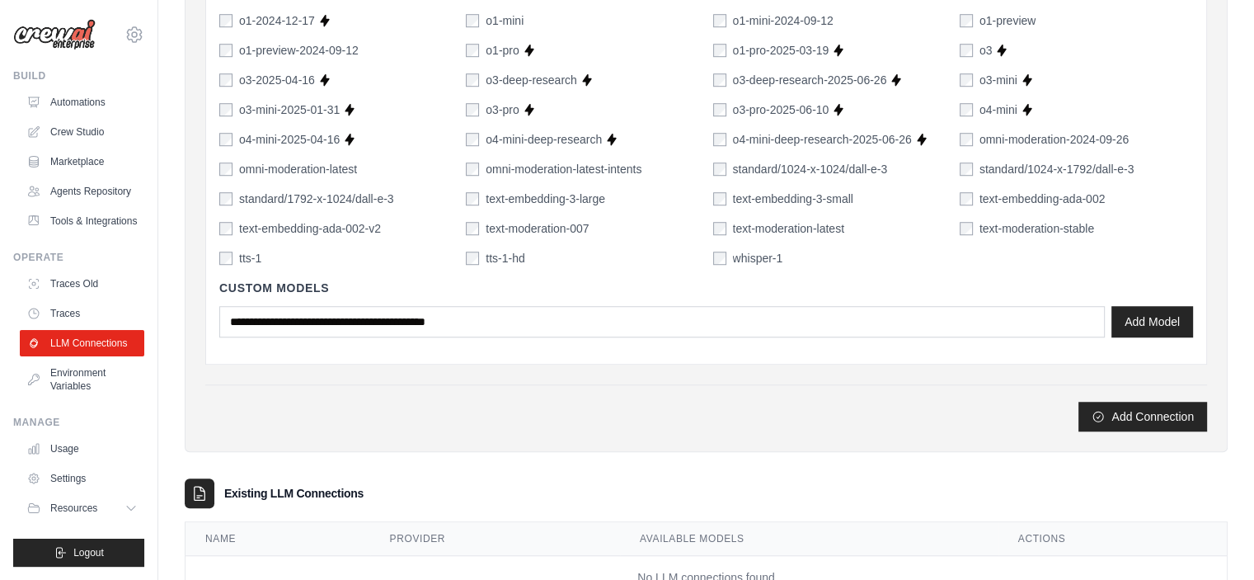
scroll to position [1263, 0]
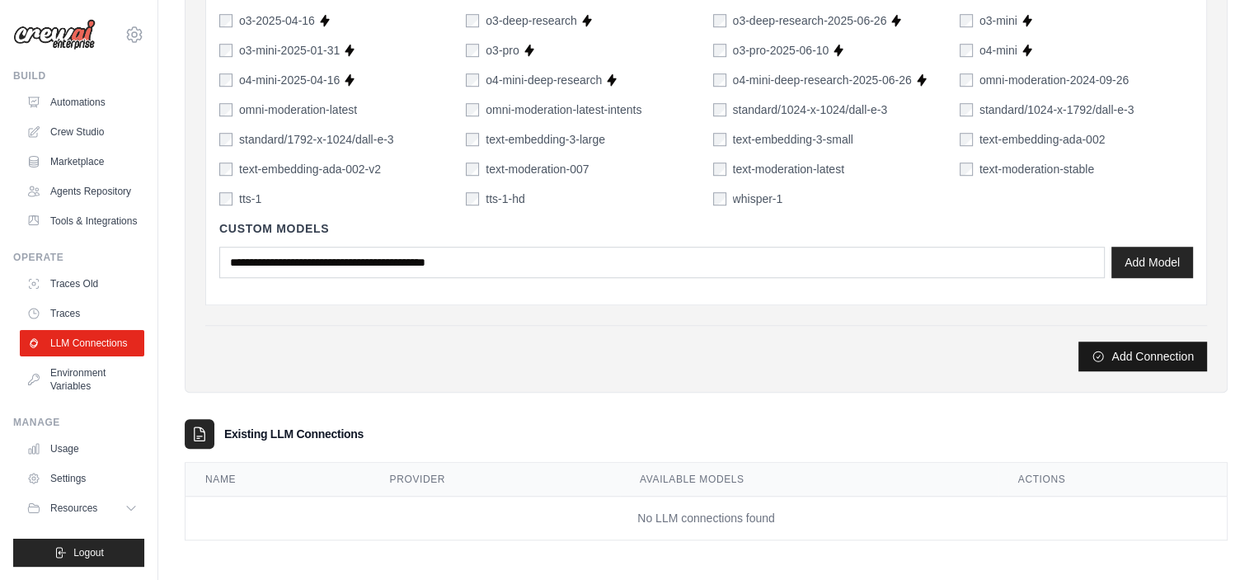
type input "**********"
click at [1115, 357] on button "Add Connection" at bounding box center [1143, 356] width 129 height 30
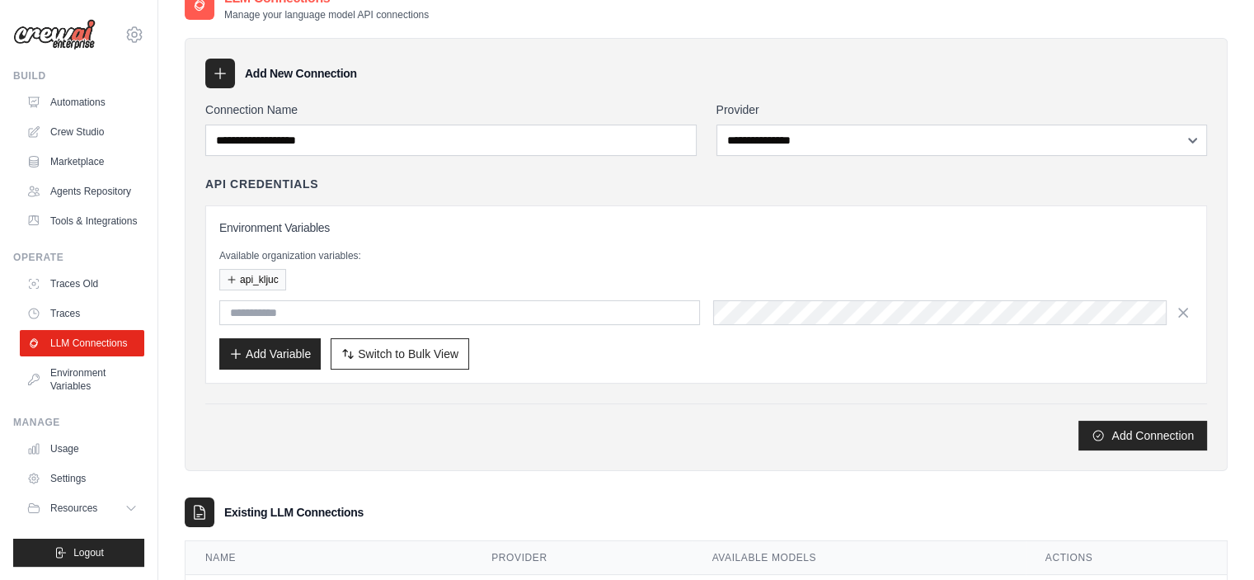
scroll to position [162, 0]
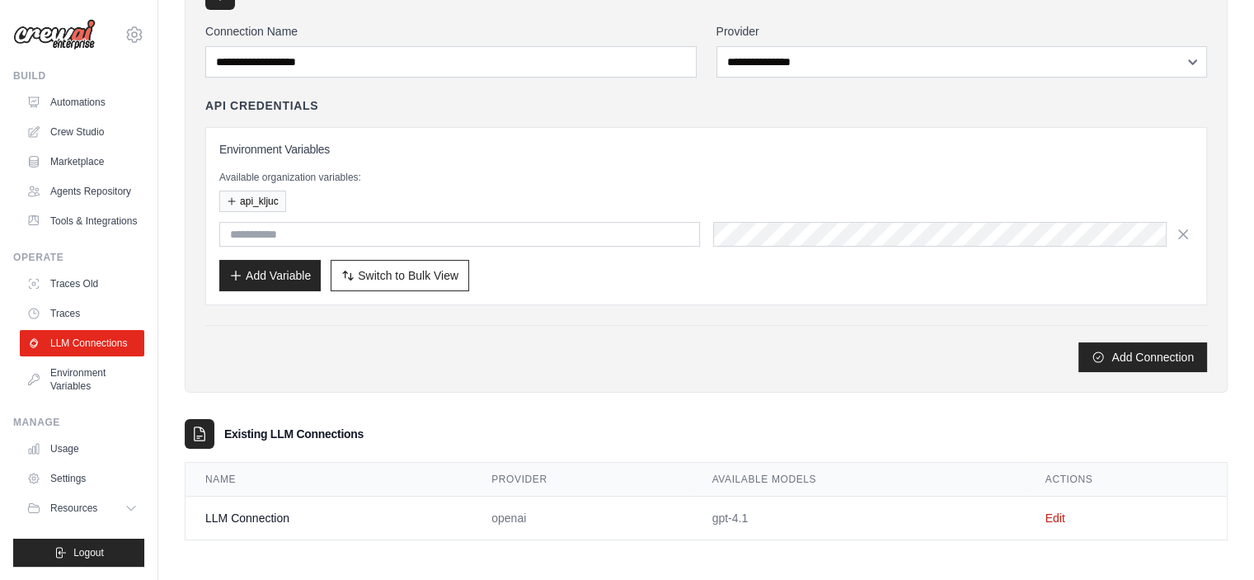
click at [284, 510] on td "LLM Connection" at bounding box center [329, 518] width 286 height 44
click at [1058, 515] on link "Edit" at bounding box center [1056, 517] width 20 height 13
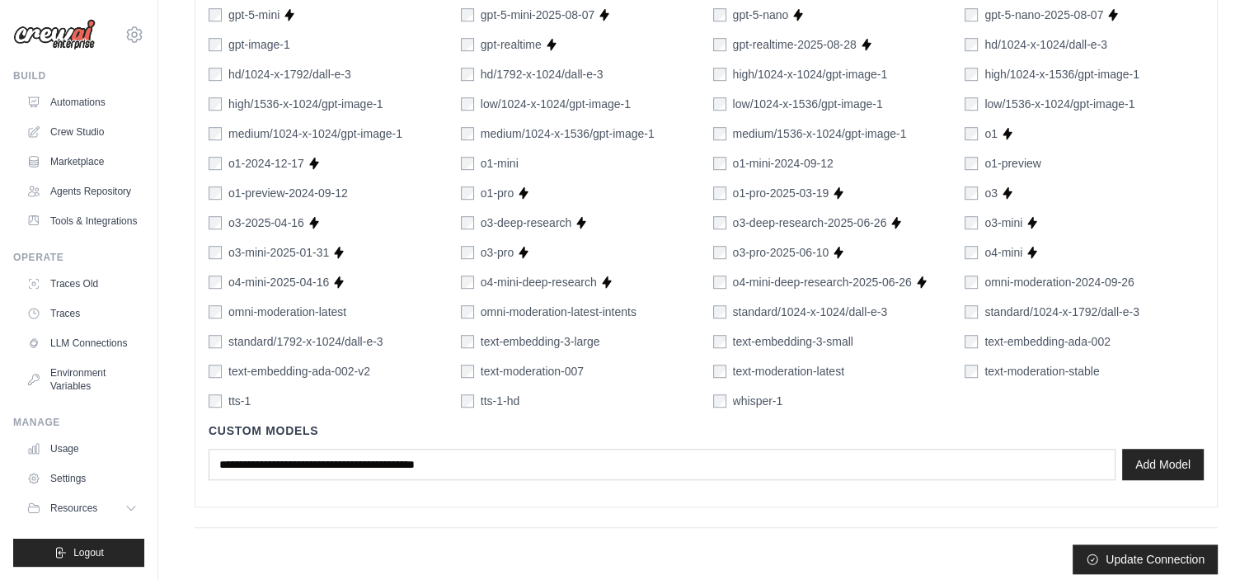
scroll to position [1089, 0]
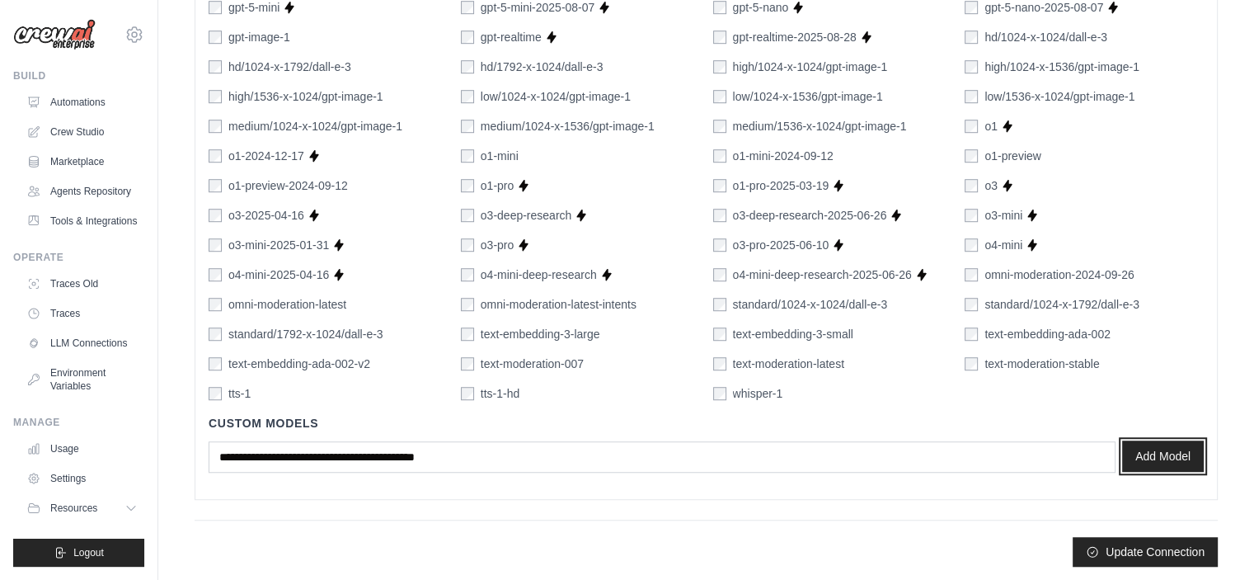
click at [1148, 449] on button "Add Model" at bounding box center [1163, 455] width 82 height 31
click at [1120, 545] on button "Update Connection" at bounding box center [1145, 551] width 145 height 30
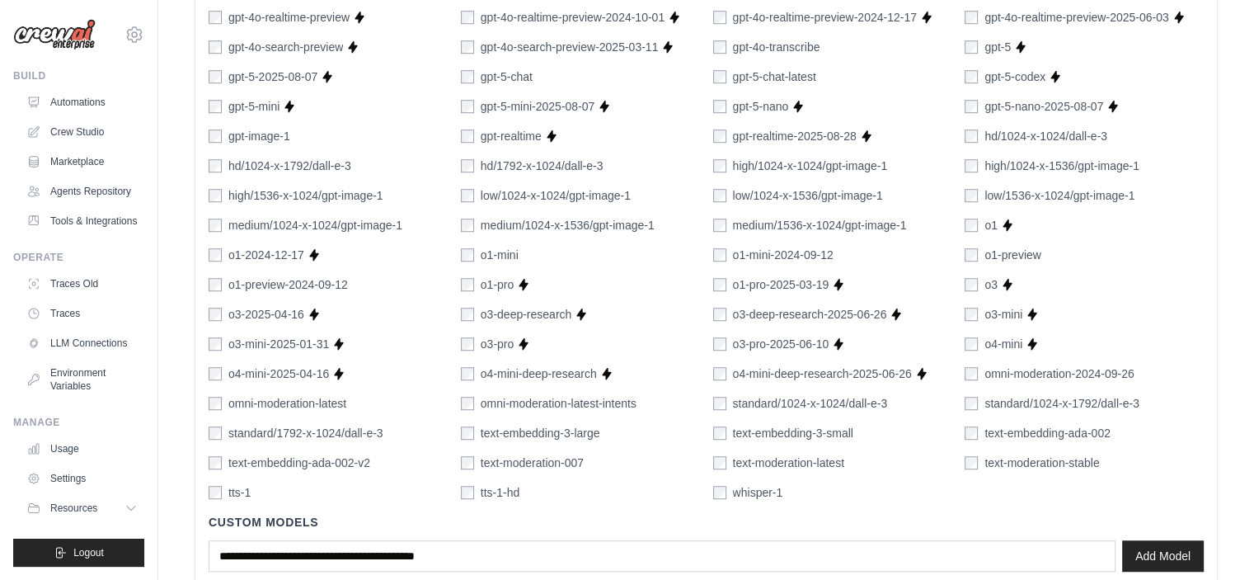
scroll to position [1132, 0]
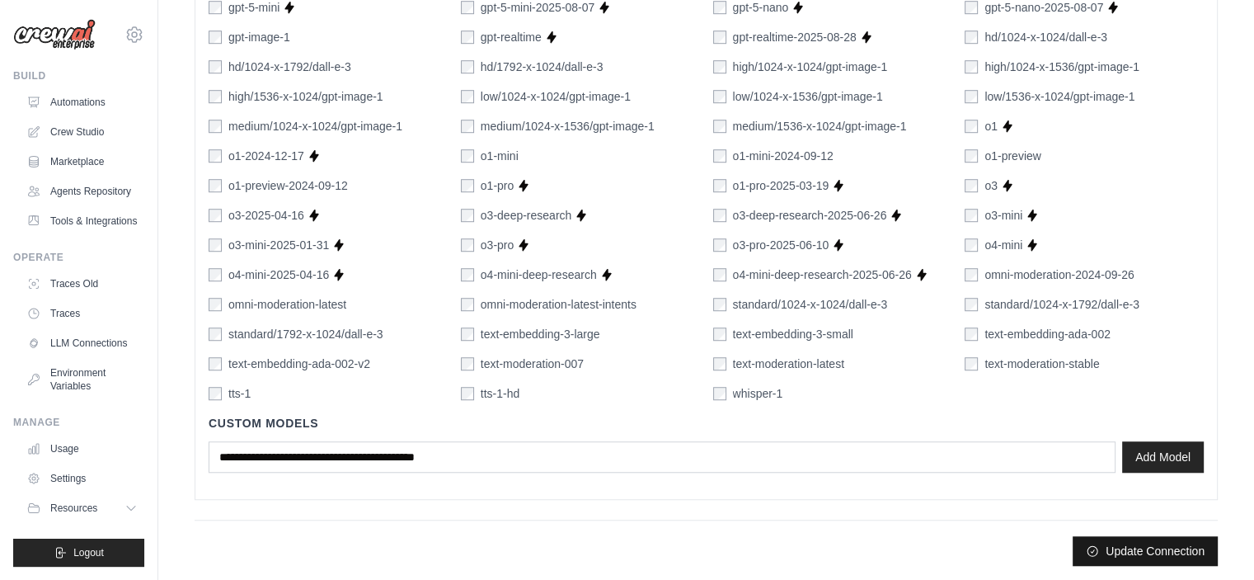
click at [1146, 537] on button "Update Connection" at bounding box center [1145, 551] width 145 height 30
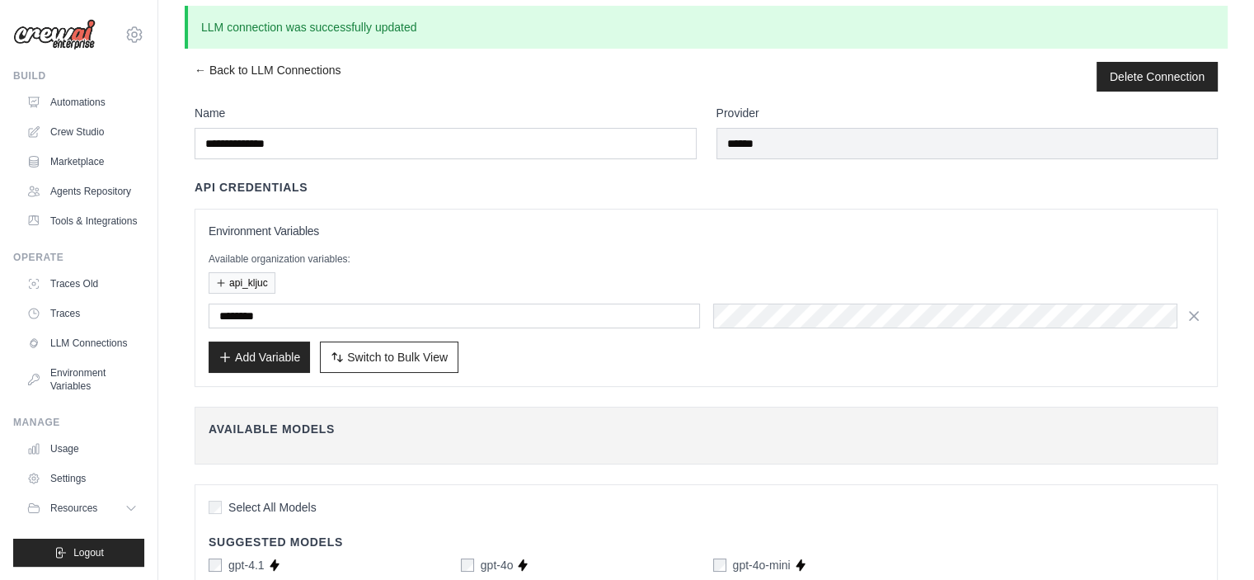
scroll to position [0, 0]
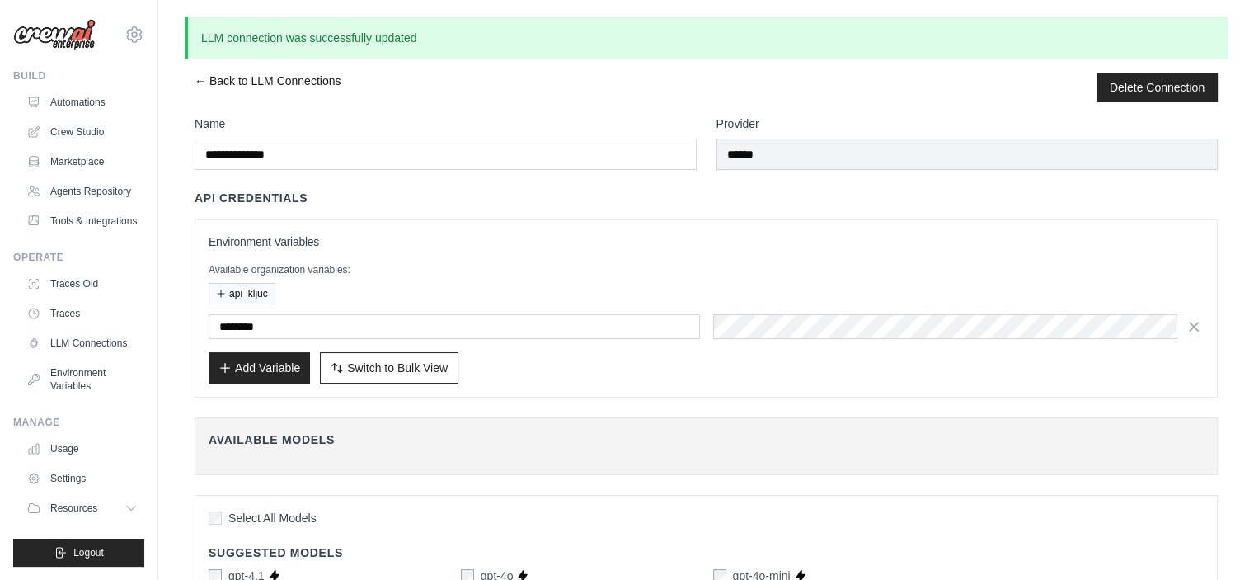
click at [215, 86] on link "← Back to LLM Connections" at bounding box center [268, 88] width 146 height 30
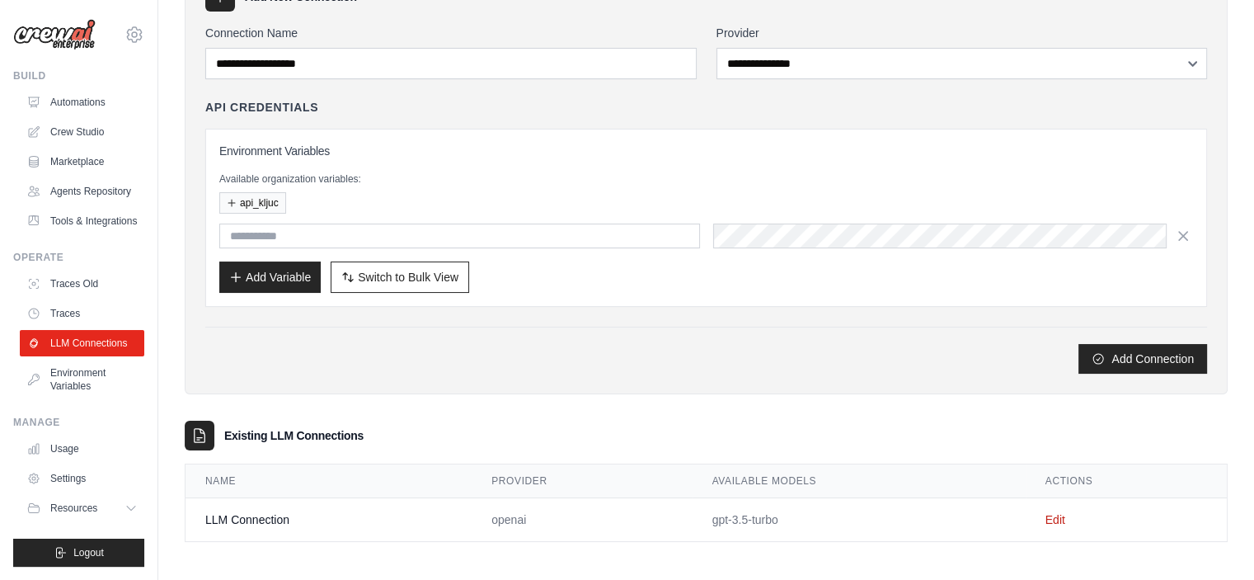
scroll to position [106, 0]
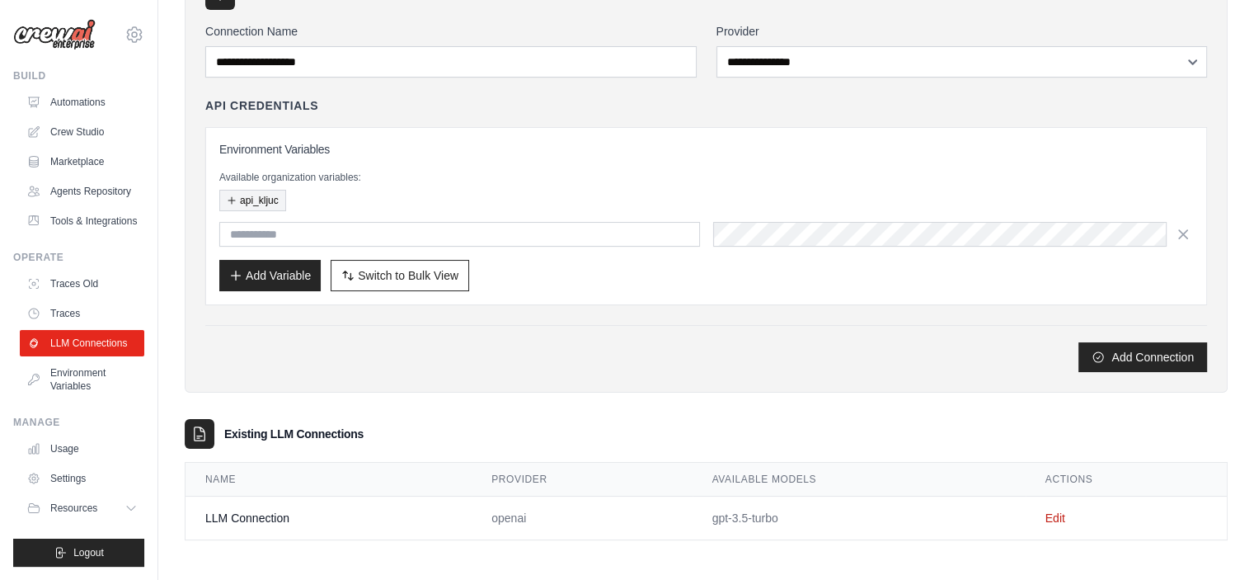
click at [263, 198] on button "api_kljuc" at bounding box center [252, 200] width 67 height 21
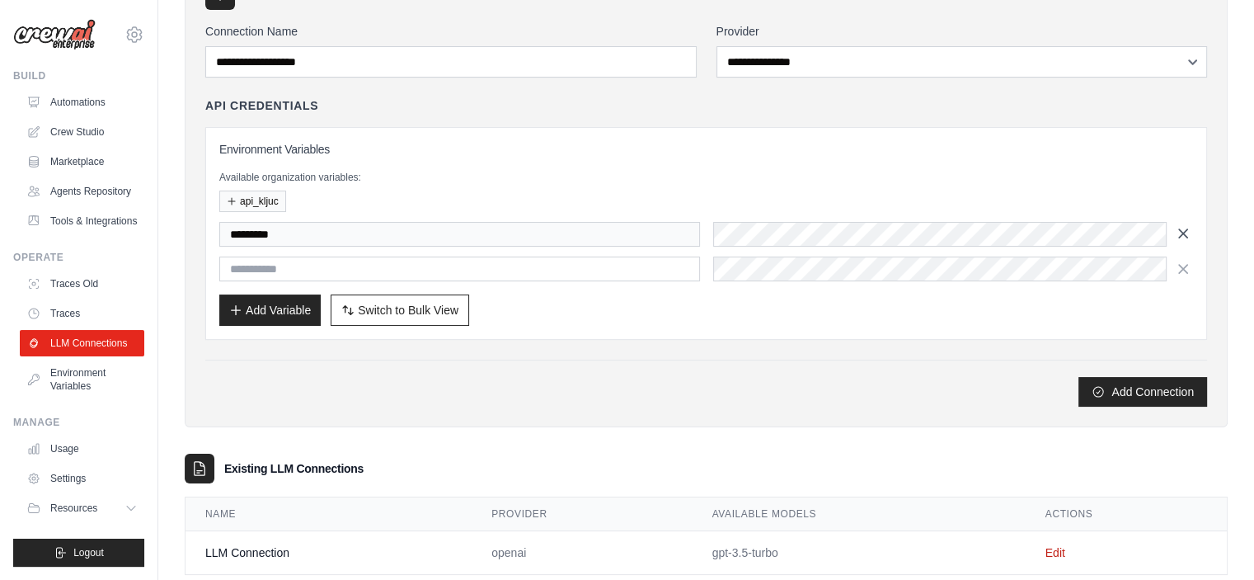
click at [1177, 233] on icon "button" at bounding box center [1183, 233] width 16 height 16
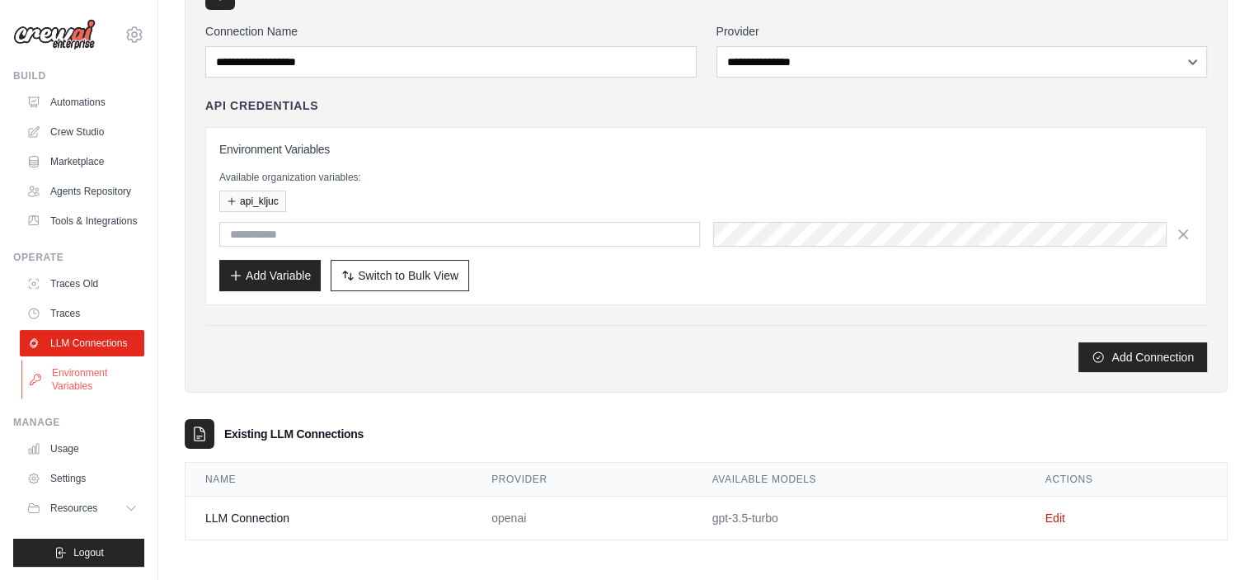
click at [90, 378] on link "Environment Variables" at bounding box center [83, 380] width 125 height 40
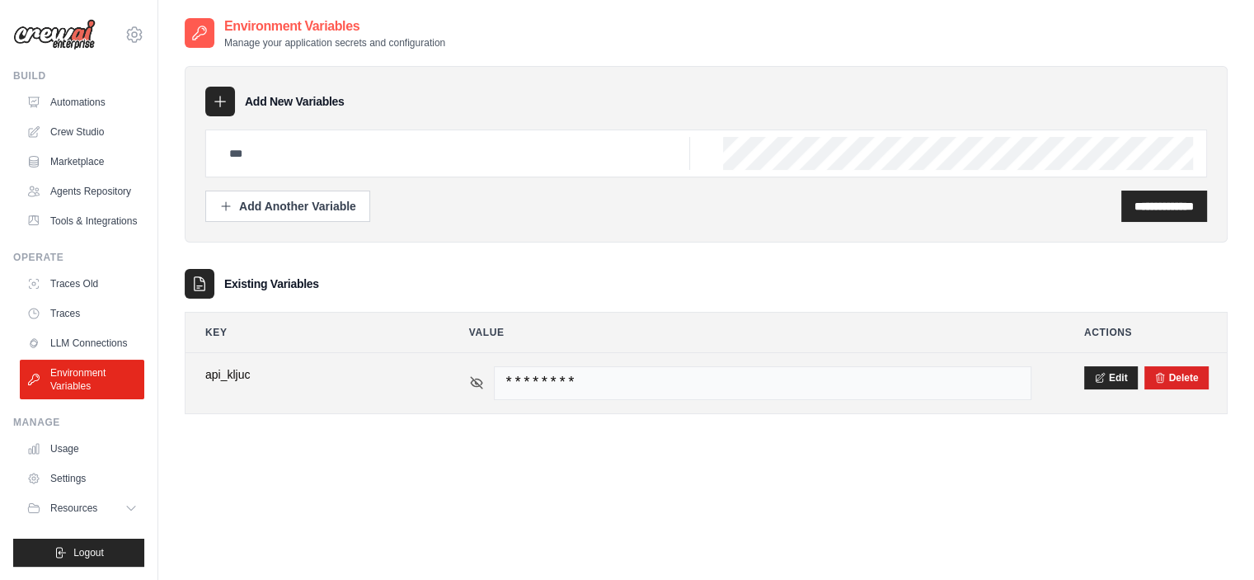
click at [481, 377] on icon at bounding box center [476, 382] width 15 height 15
click at [653, 378] on span "sk-8f1GhR0Yx2Lm" at bounding box center [763, 383] width 538 height 34
click at [611, 374] on span "sk-8f1GhR0Yx2Lm" at bounding box center [763, 383] width 538 height 34
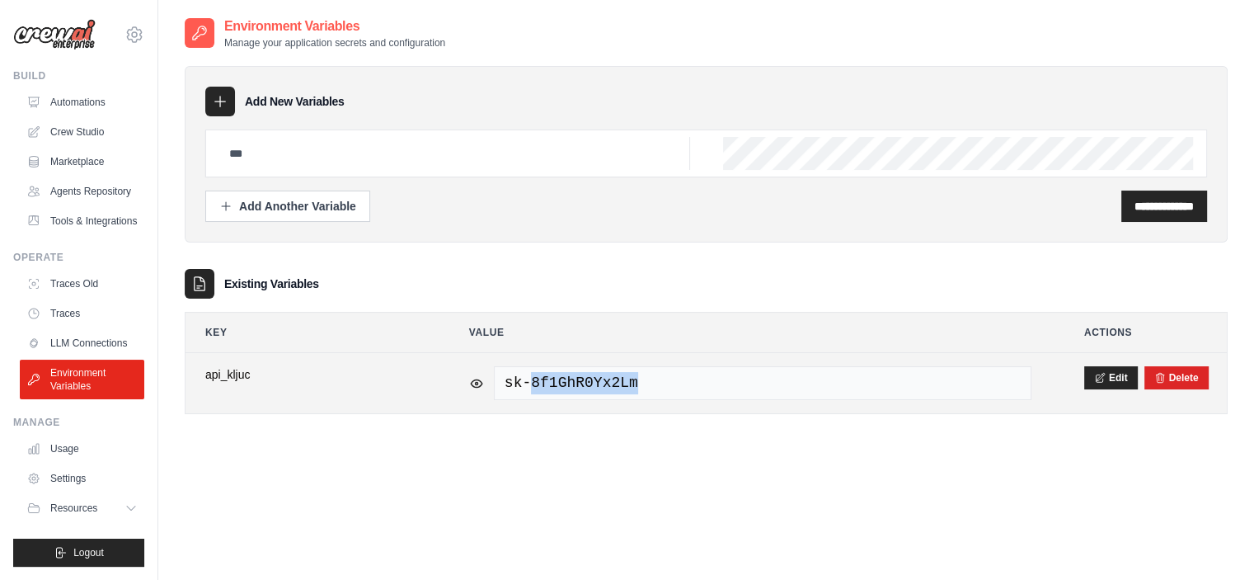
click at [611, 374] on span "sk-8f1GhR0Yx2Lm" at bounding box center [763, 383] width 538 height 34
click at [633, 379] on span "sk-8f1GhR0Yx2Lm" at bounding box center [763, 383] width 538 height 34
drag, startPoint x: 623, startPoint y: 385, endPoint x: 491, endPoint y: 382, distance: 132.0
click at [491, 382] on div "sk-8f1GhR0Yx2Lm" at bounding box center [750, 383] width 562 height 34
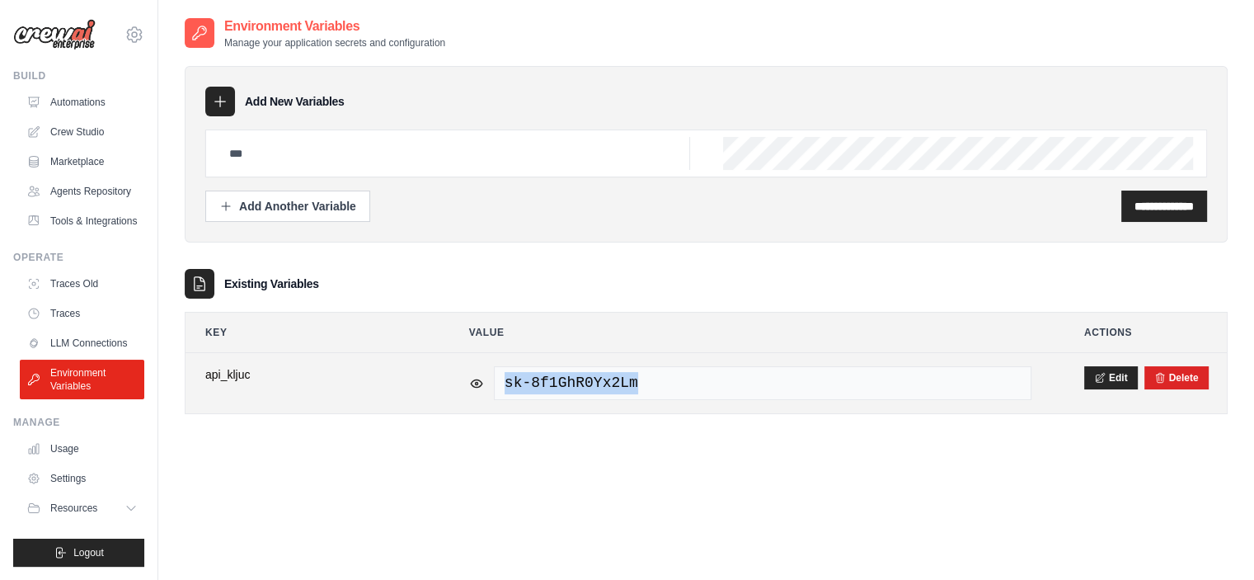
copy span "sk-8f1GhR0Yx2Lm"
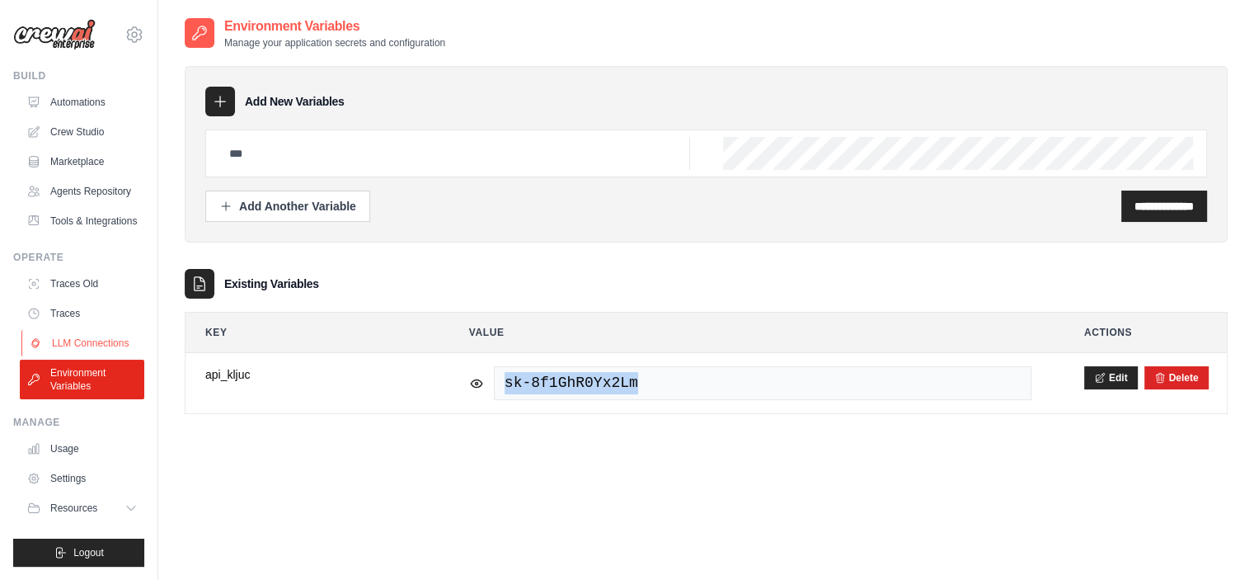
click at [70, 342] on link "LLM Connections" at bounding box center [83, 343] width 125 height 26
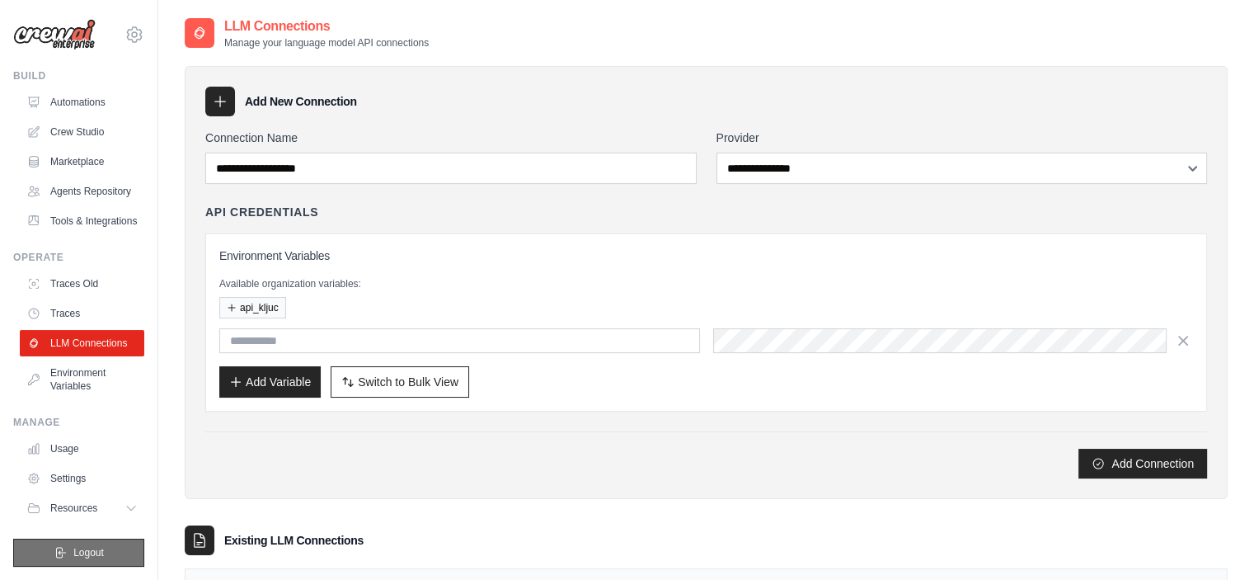
click at [102, 545] on button "Logout" at bounding box center [78, 552] width 131 height 28
